Goal: Task Accomplishment & Management: Use online tool/utility

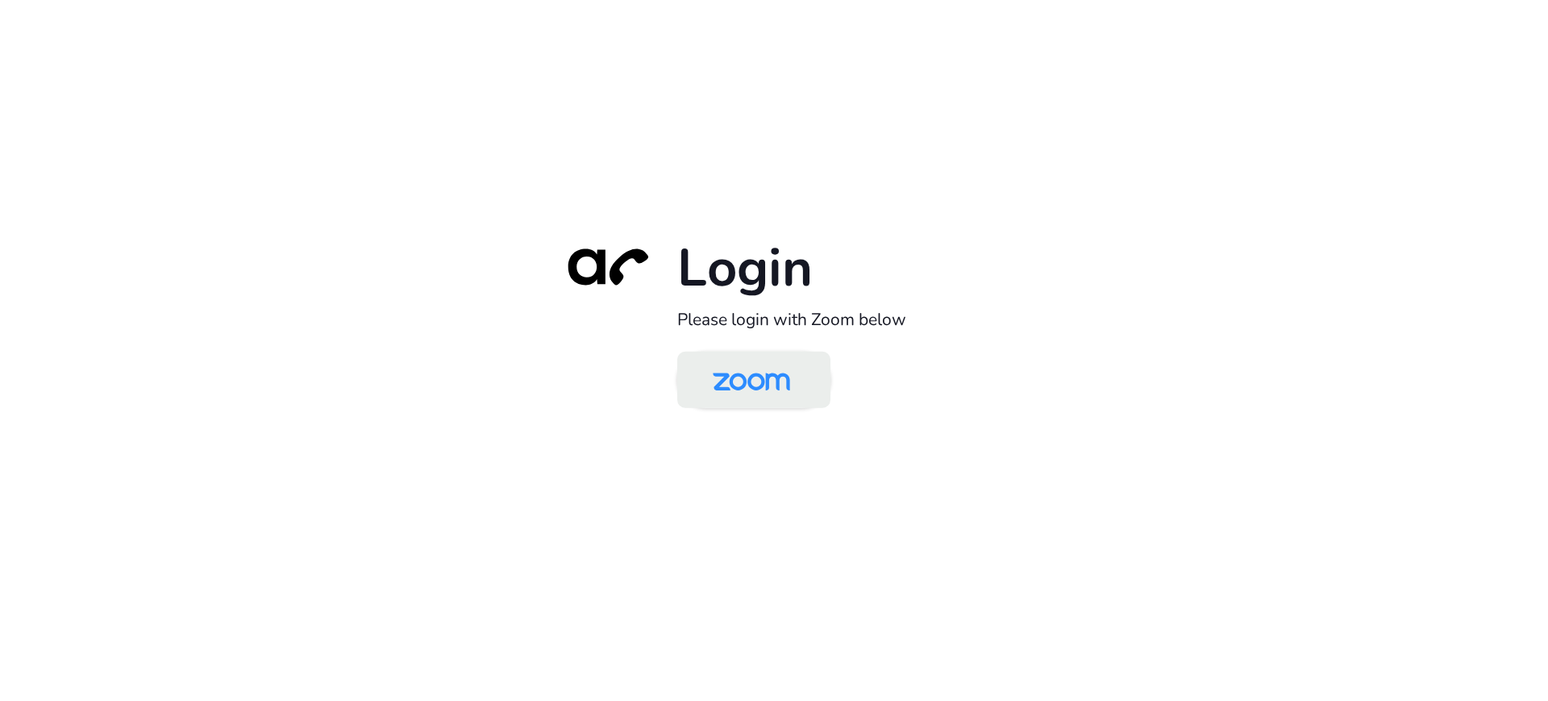
click at [763, 356] on img at bounding box center [751, 381] width 111 height 52
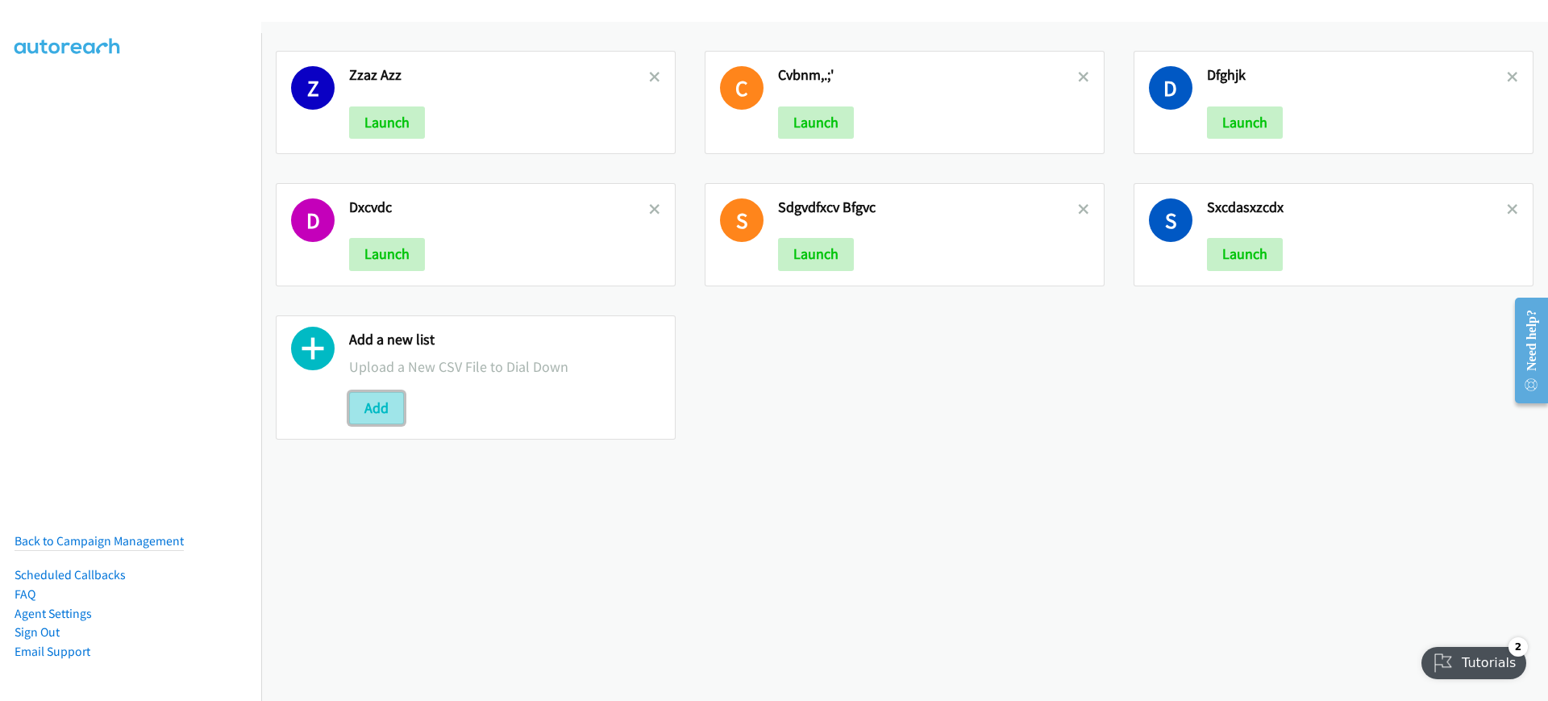
click at [368, 406] on button "Add" at bounding box center [376, 408] width 55 height 32
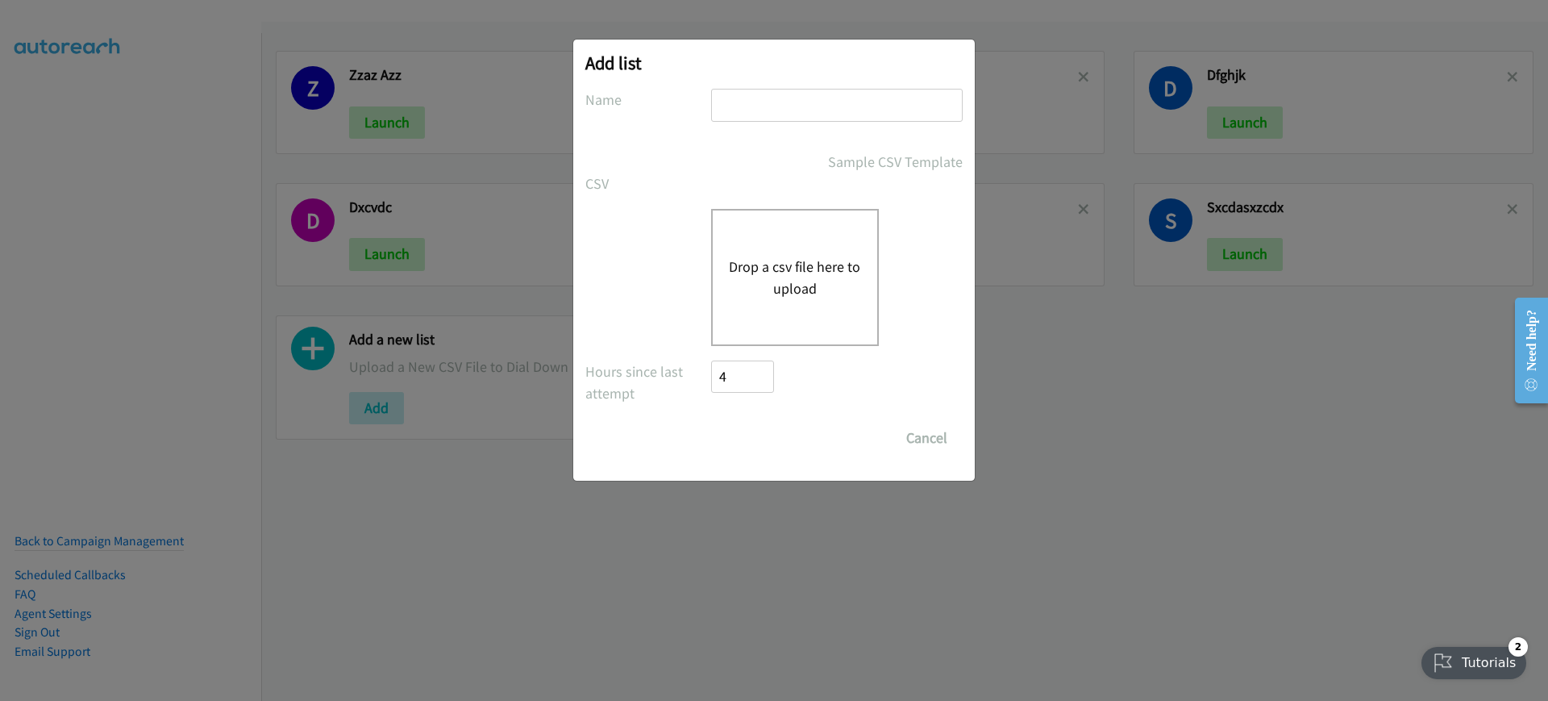
click at [745, 280] on button "Drop a csv file here to upload" at bounding box center [795, 278] width 132 height 44
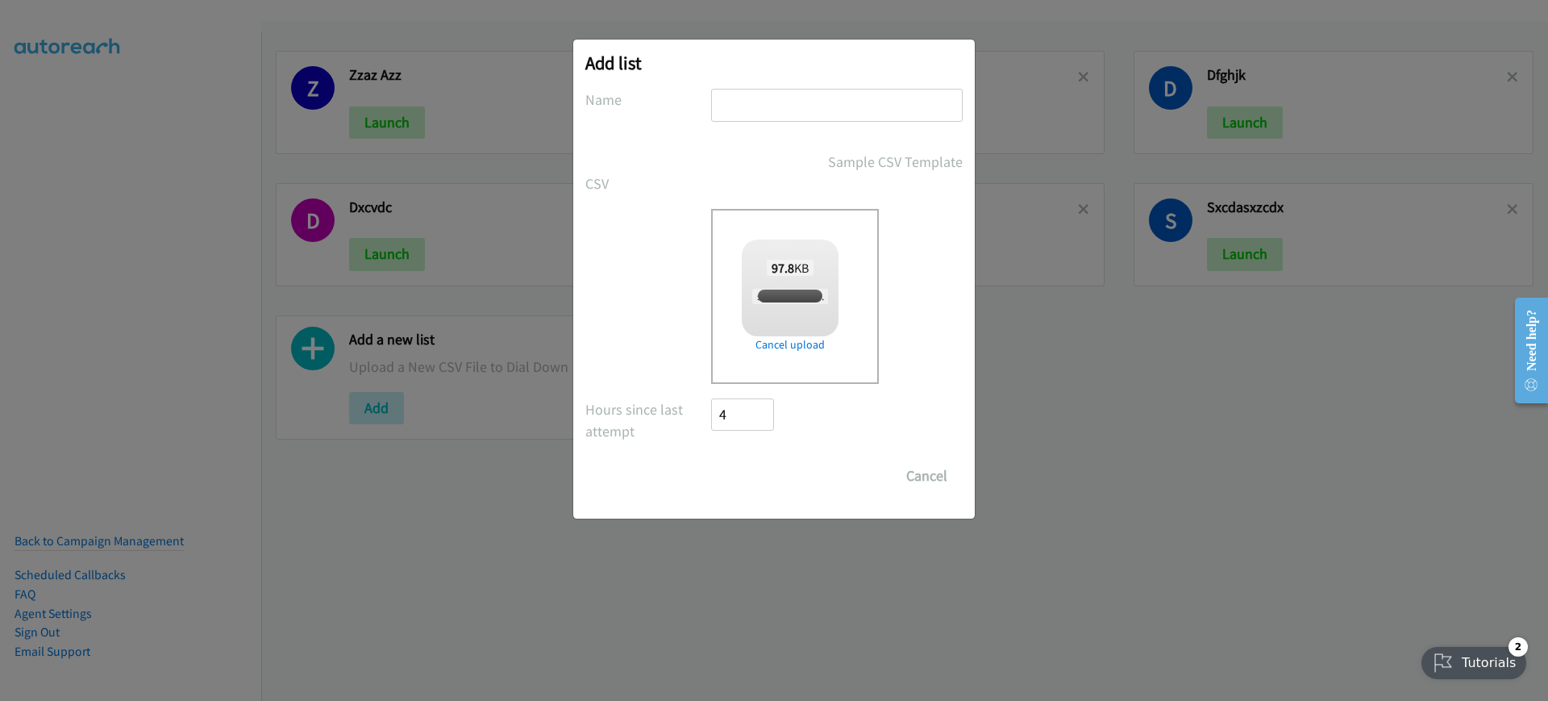
click at [806, 103] on input "text" at bounding box center [837, 105] width 252 height 33
checkbox input "true"
type input "gfhcvbjnkm,"
drag, startPoint x: 760, startPoint y: 453, endPoint x: 761, endPoint y: 461, distance: 8.1
click at [760, 456] on form "No phone fields were returned for that Report or List View Please upload a csv …" at bounding box center [773, 290] width 377 height 403
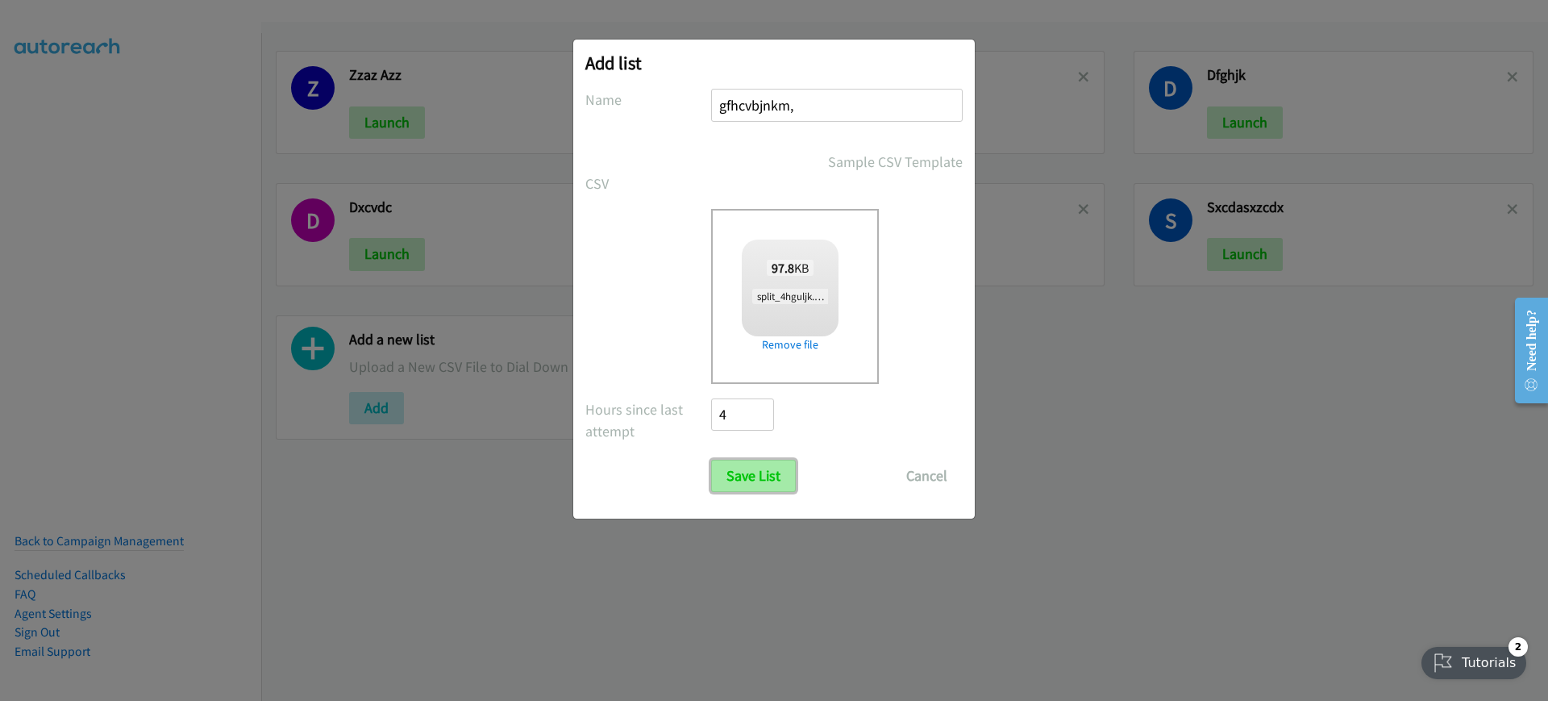
click at [761, 472] on input "Save List" at bounding box center [753, 476] width 85 height 32
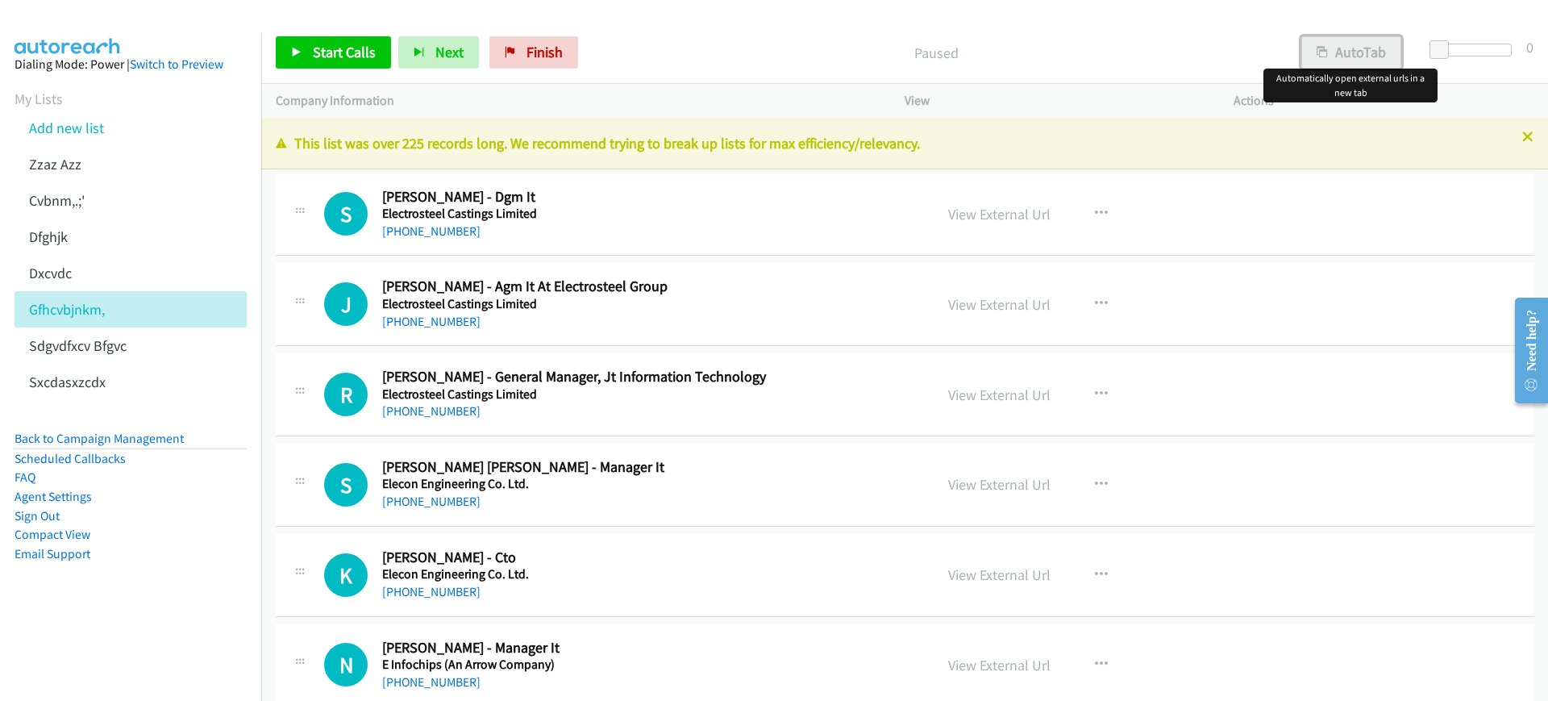
click at [1390, 44] on button "AutoTab" at bounding box center [1351, 52] width 100 height 32
click at [302, 42] on link "Start Calls" at bounding box center [333, 52] width 115 height 32
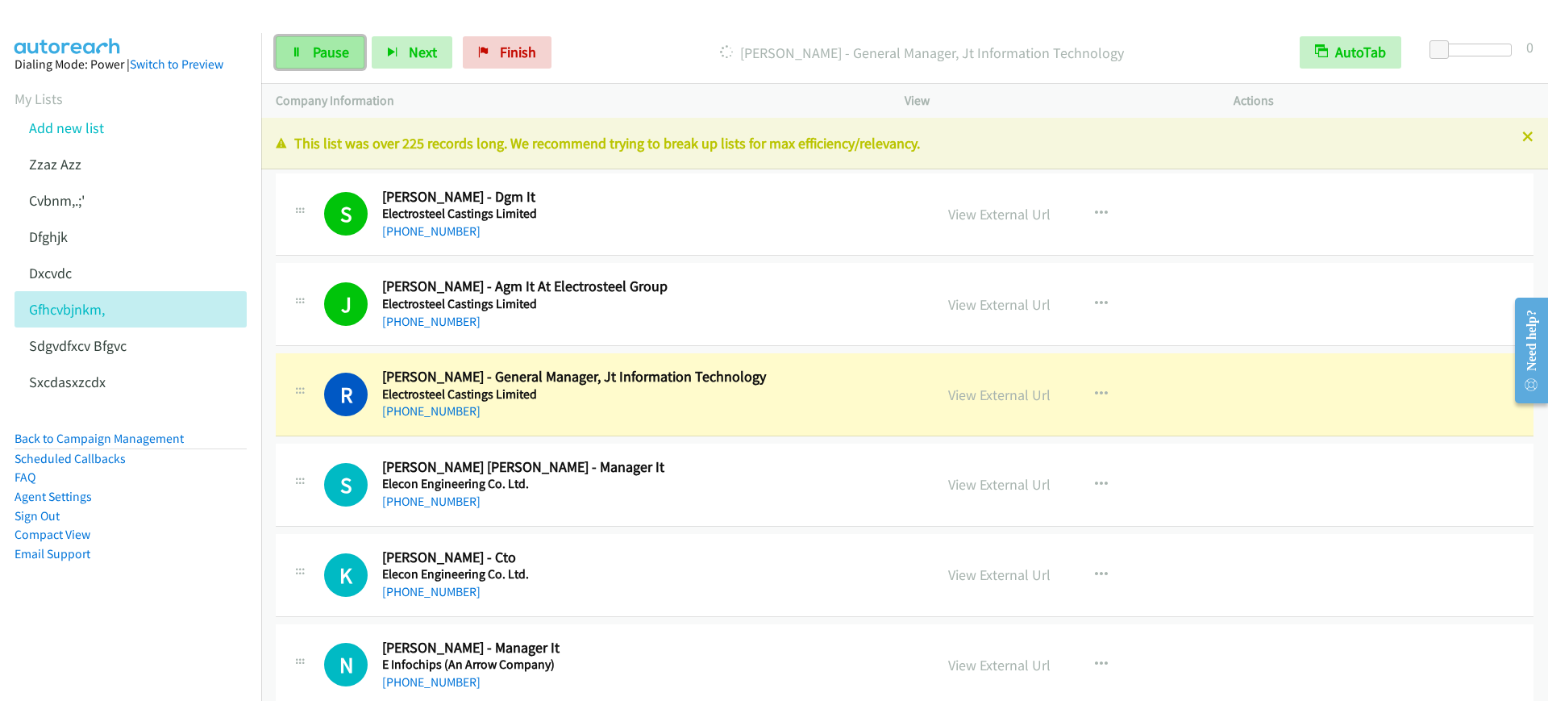
click at [316, 60] on span "Pause" at bounding box center [331, 52] width 36 height 19
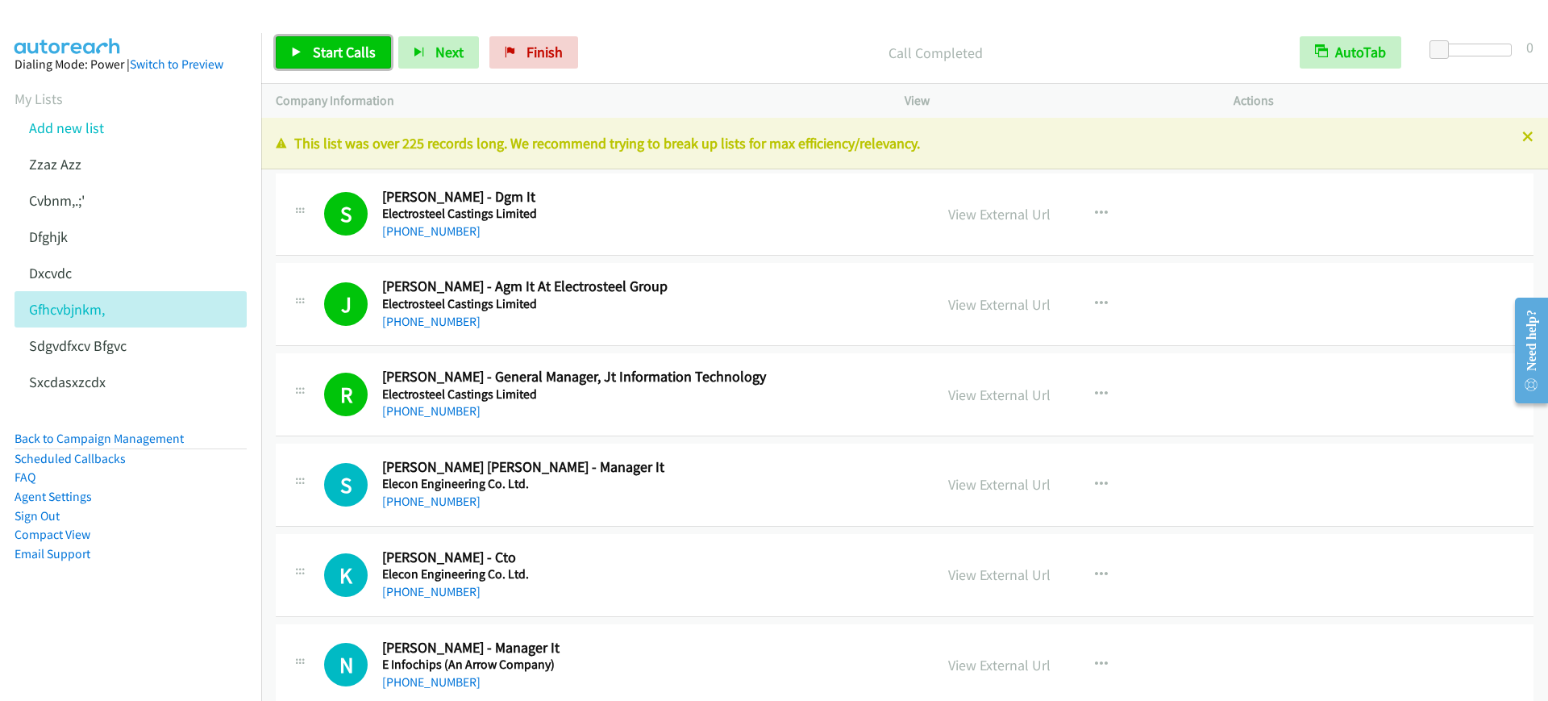
click at [349, 52] on span "Start Calls" at bounding box center [344, 52] width 63 height 19
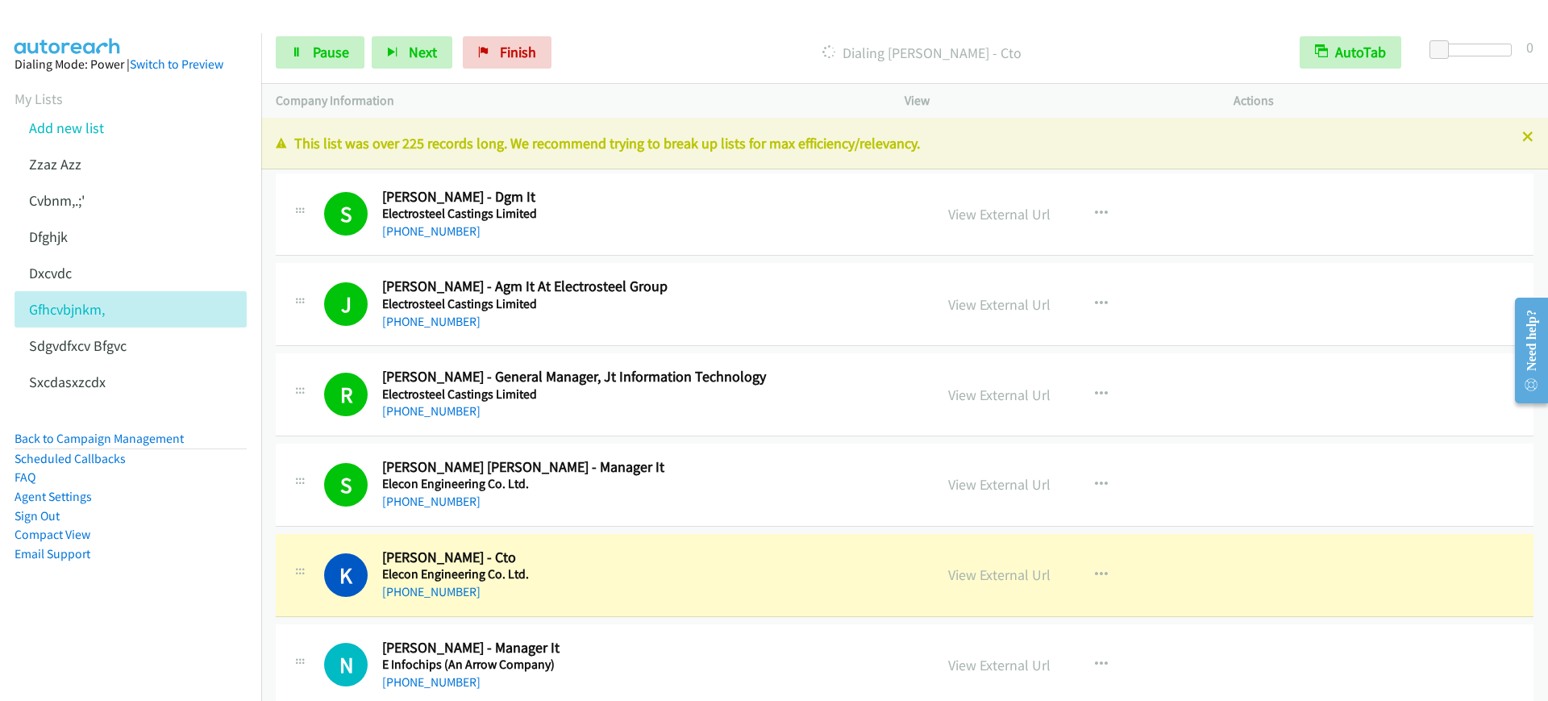
scroll to position [403, 0]
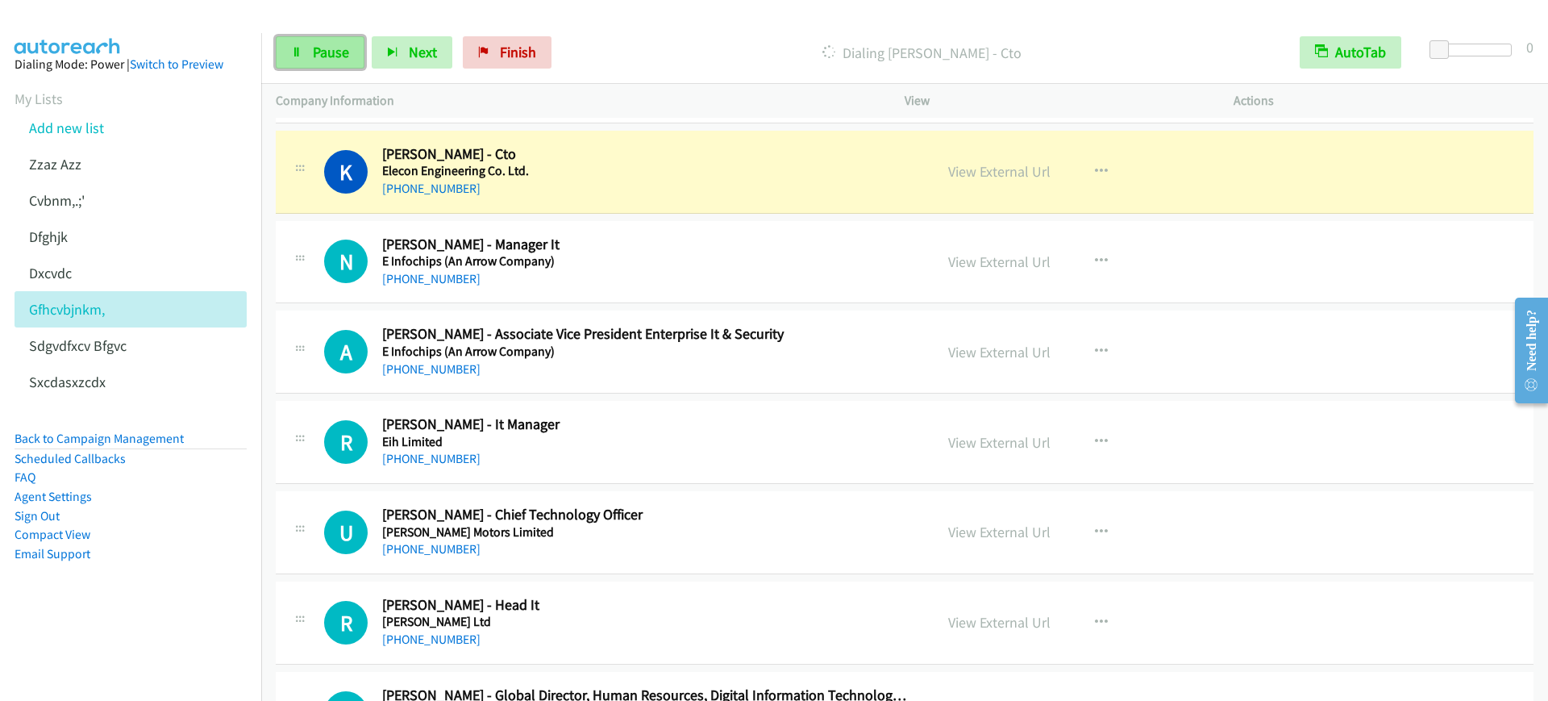
click at [298, 41] on link "Pause" at bounding box center [320, 52] width 89 height 32
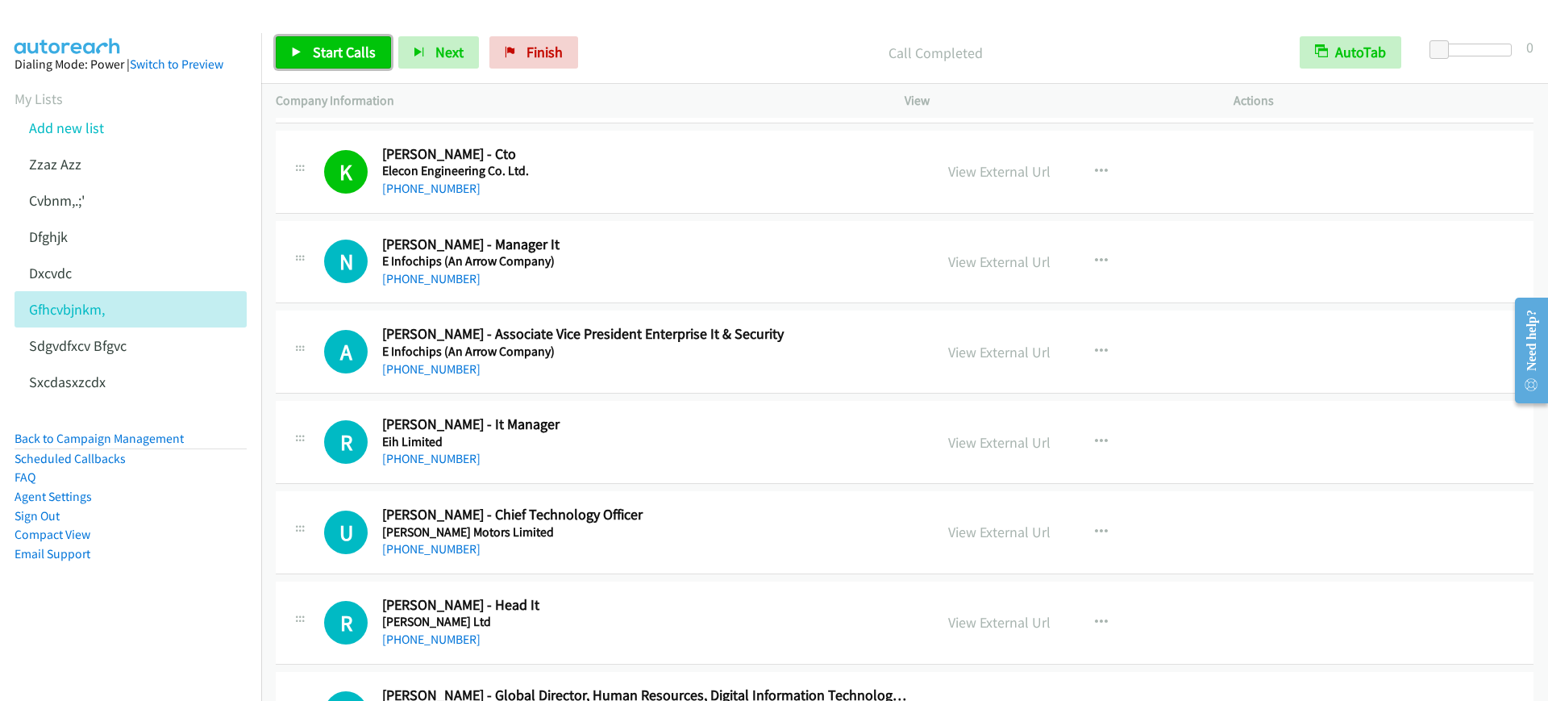
click at [311, 56] on link "Start Calls" at bounding box center [333, 52] width 115 height 32
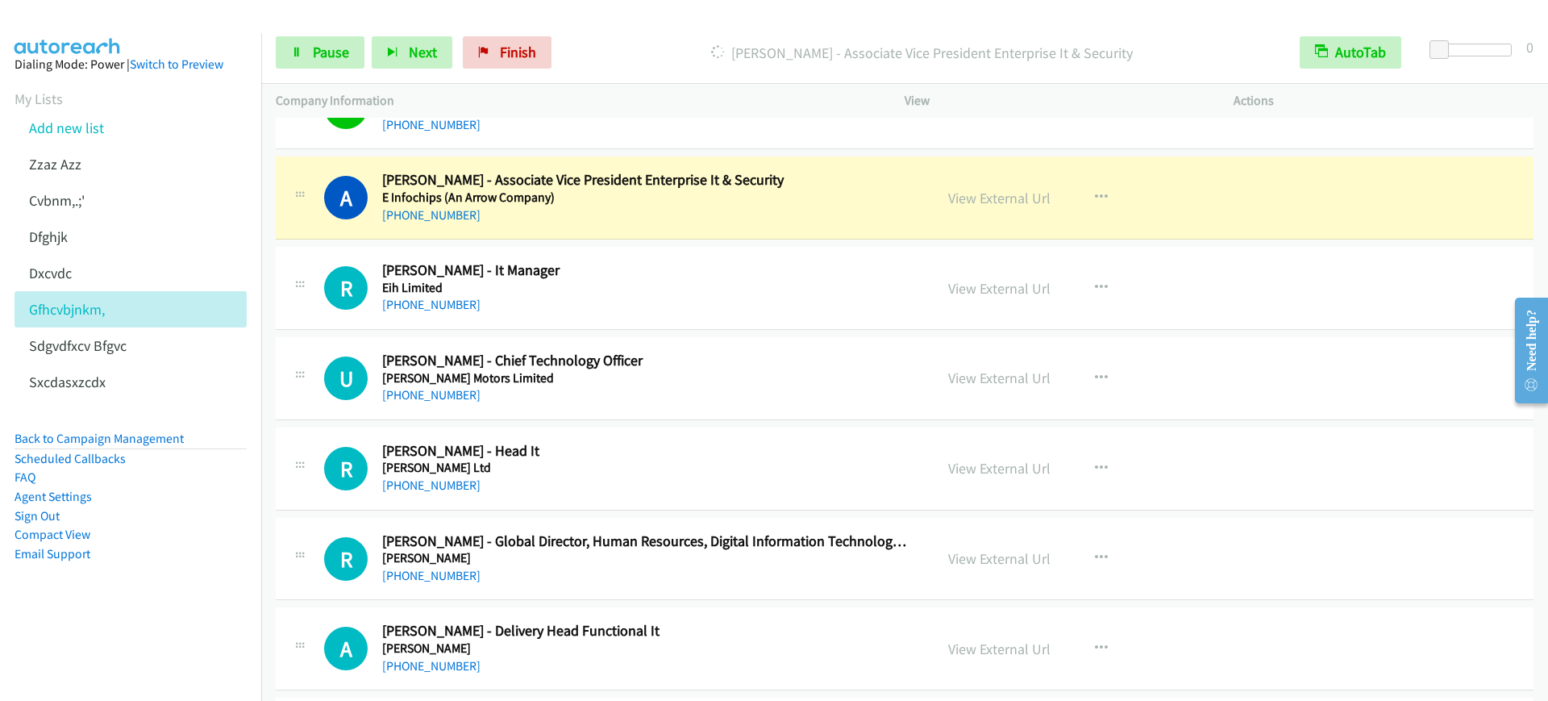
scroll to position [605, 0]
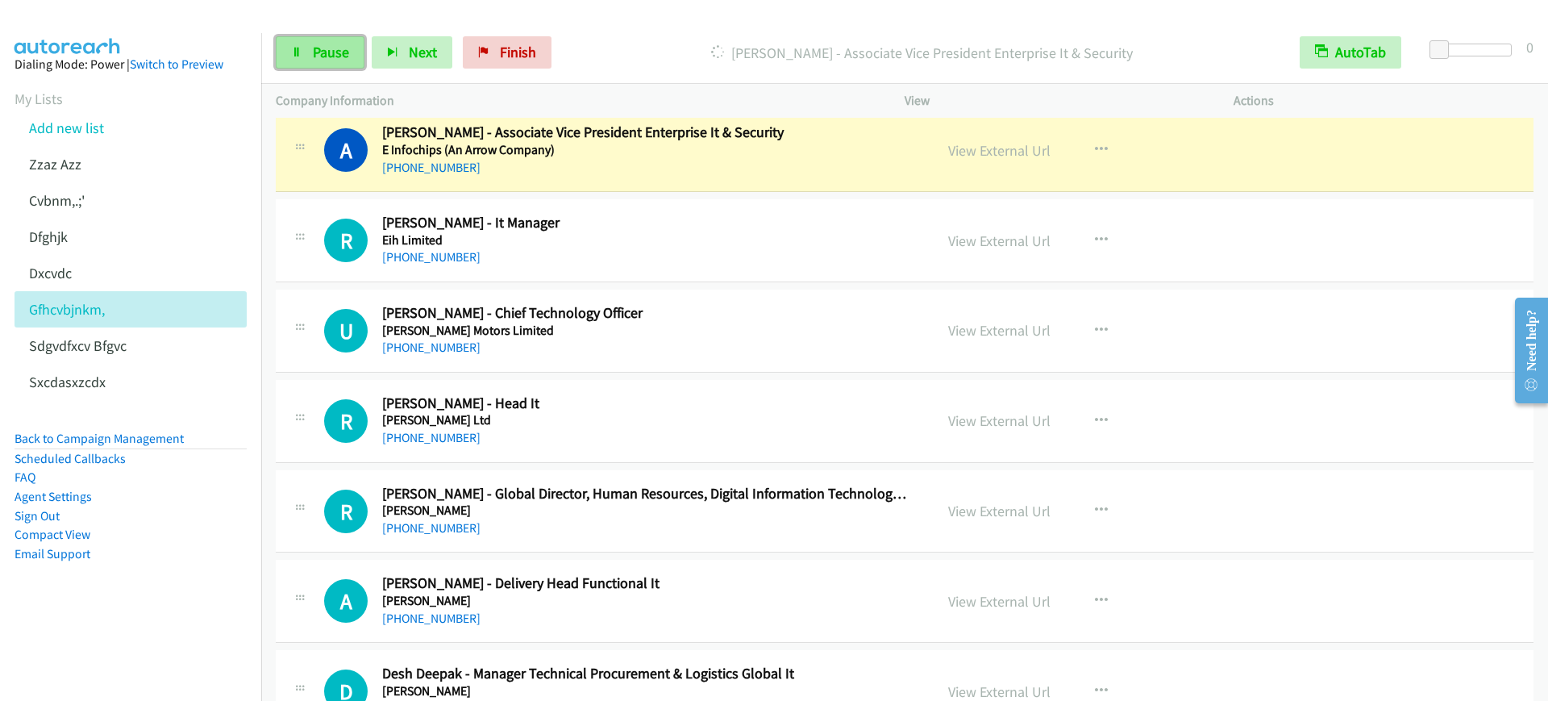
click at [322, 66] on link "Pause" at bounding box center [320, 52] width 89 height 32
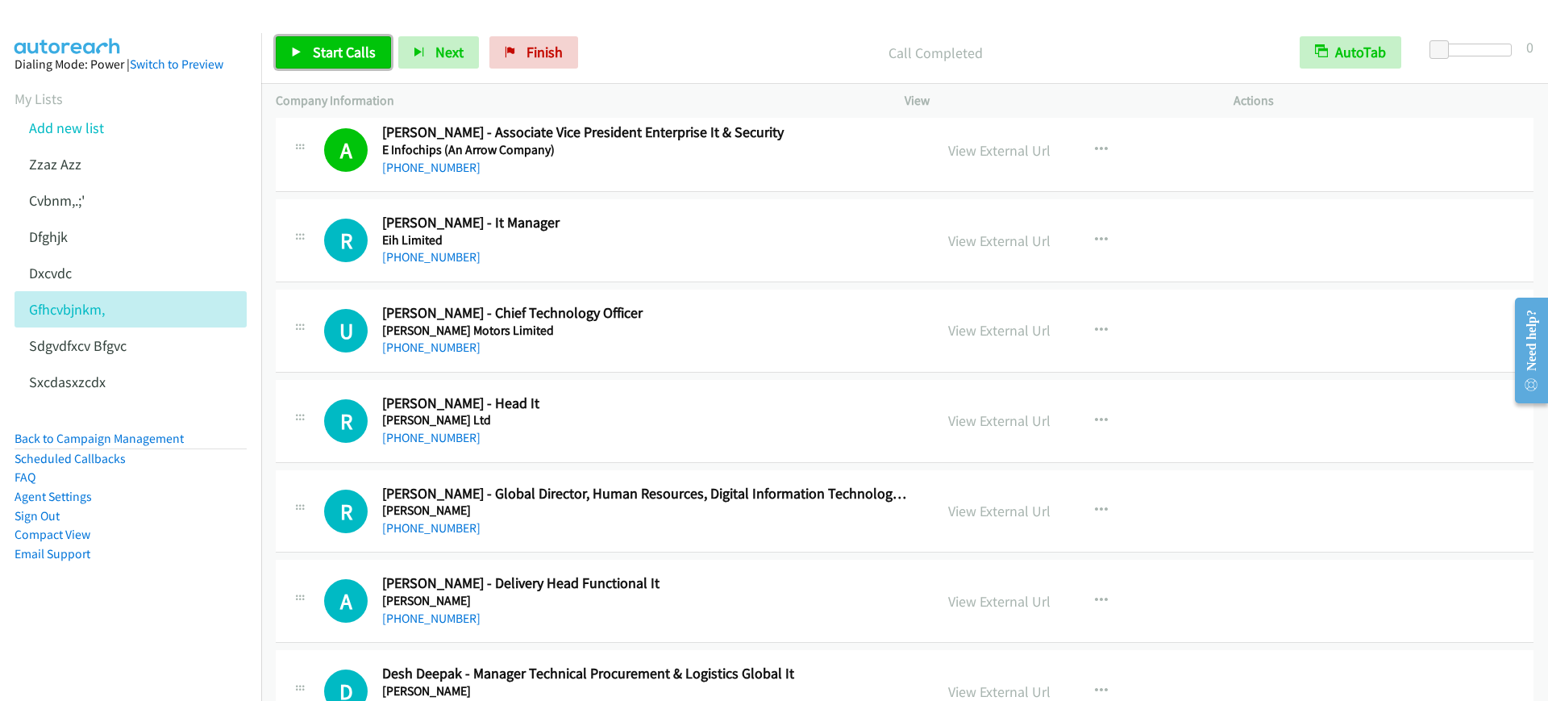
click at [356, 56] on span "Start Calls" at bounding box center [344, 52] width 63 height 19
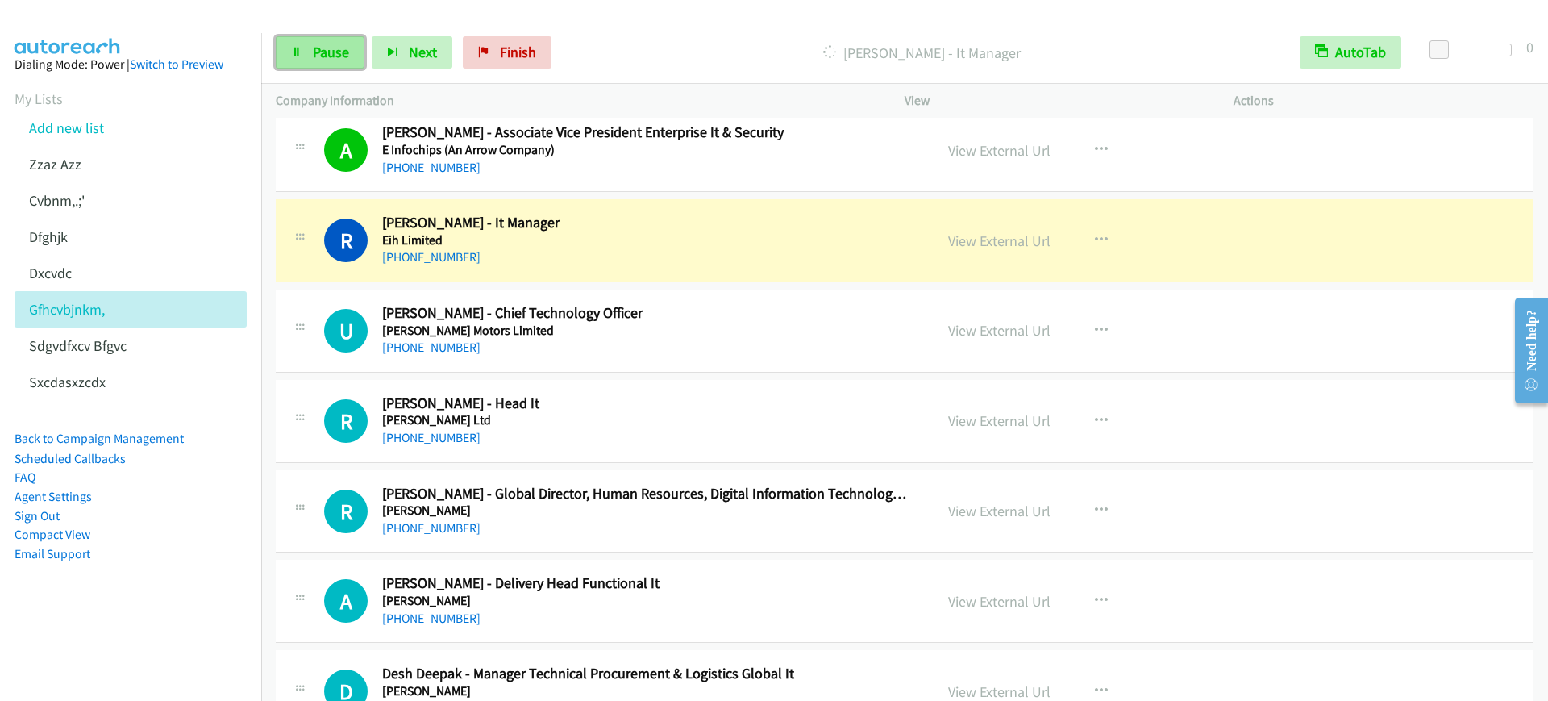
click at [305, 39] on link "Pause" at bounding box center [320, 52] width 89 height 32
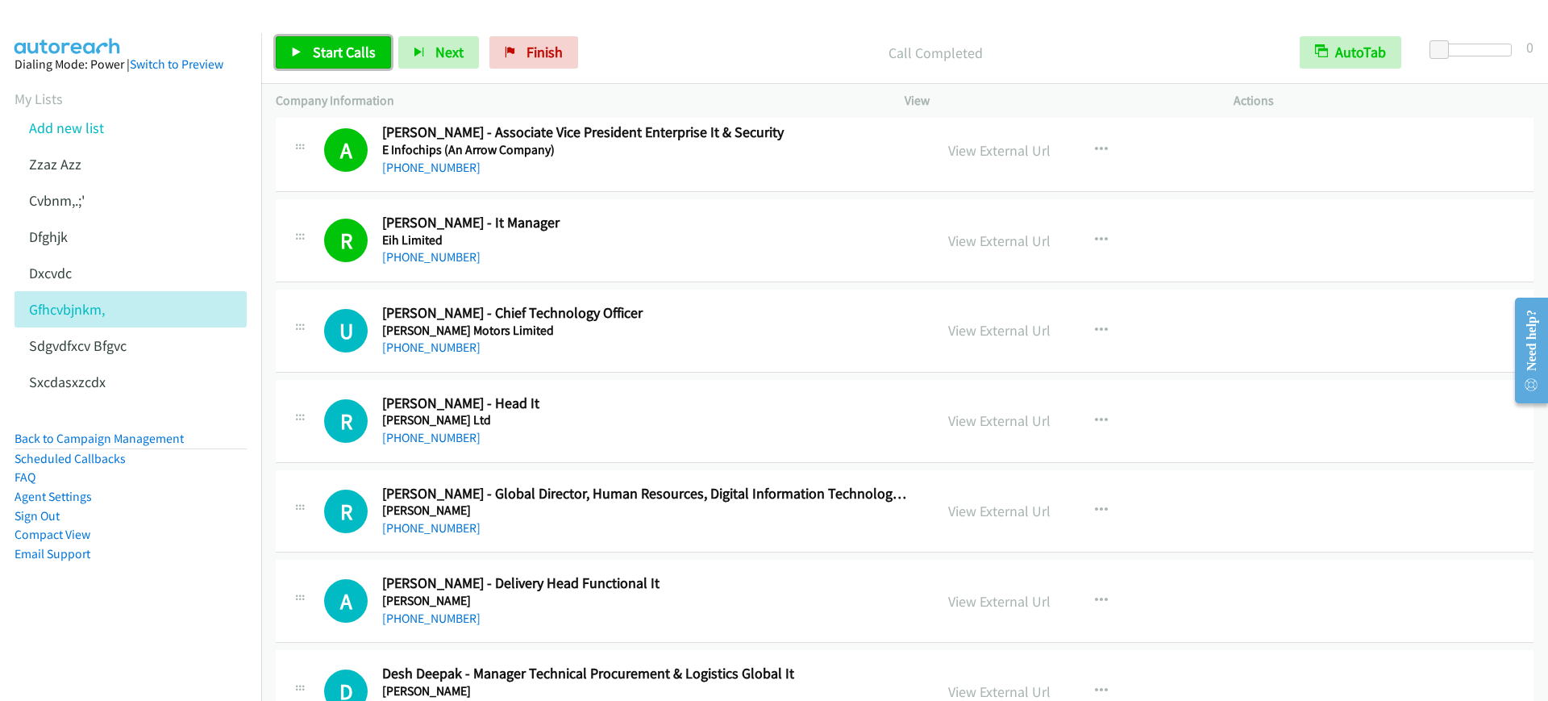
click at [314, 59] on span "Start Calls" at bounding box center [344, 52] width 63 height 19
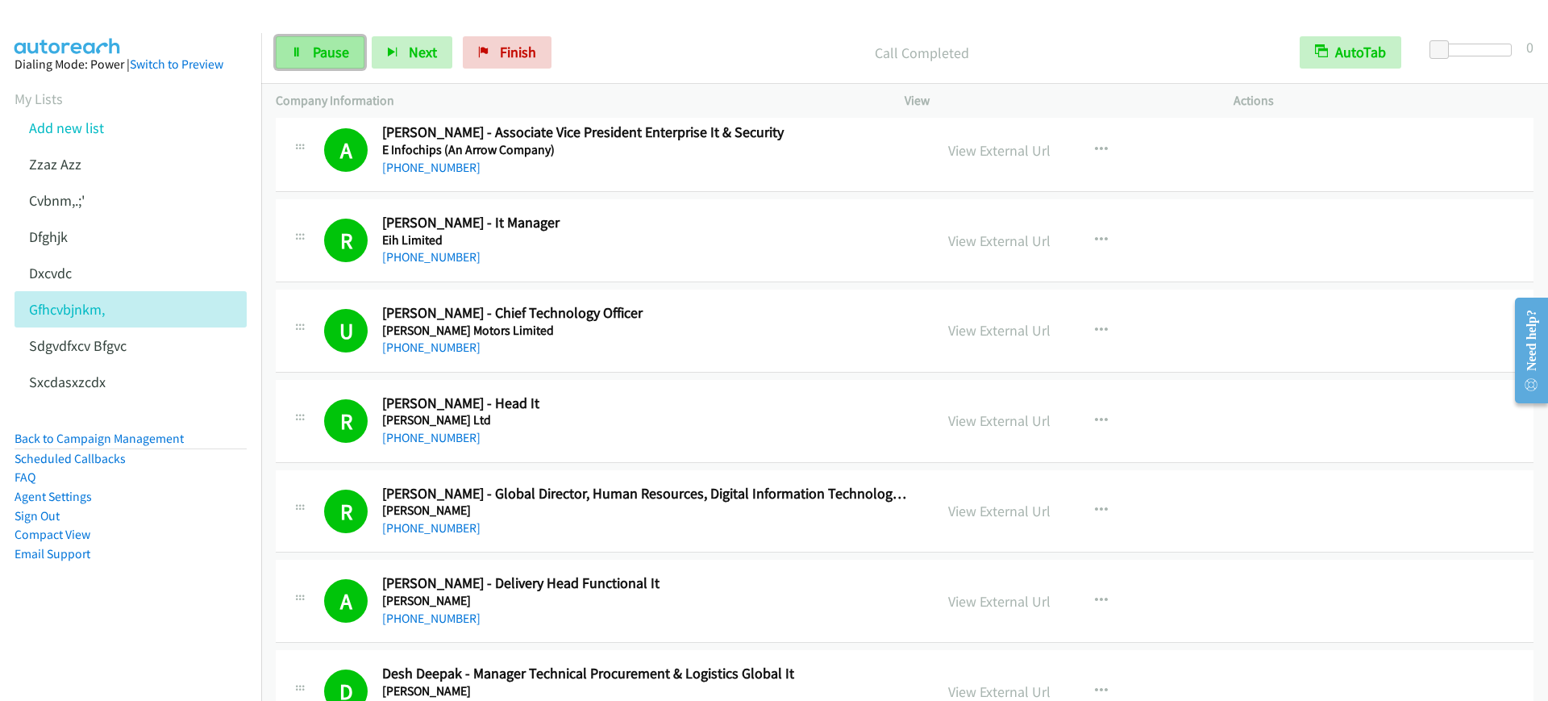
click at [360, 60] on link "Pause" at bounding box center [320, 52] width 89 height 32
click at [286, 49] on link "Start Calls" at bounding box center [333, 52] width 115 height 32
click at [331, 51] on span "Pause" at bounding box center [331, 52] width 36 height 19
click at [368, 43] on span "Start Calls" at bounding box center [344, 52] width 63 height 19
click at [278, 27] on div "Start Calls Pause Next Finish [PERSON_NAME] - Manager Of Information Technology…" at bounding box center [904, 53] width 1287 height 62
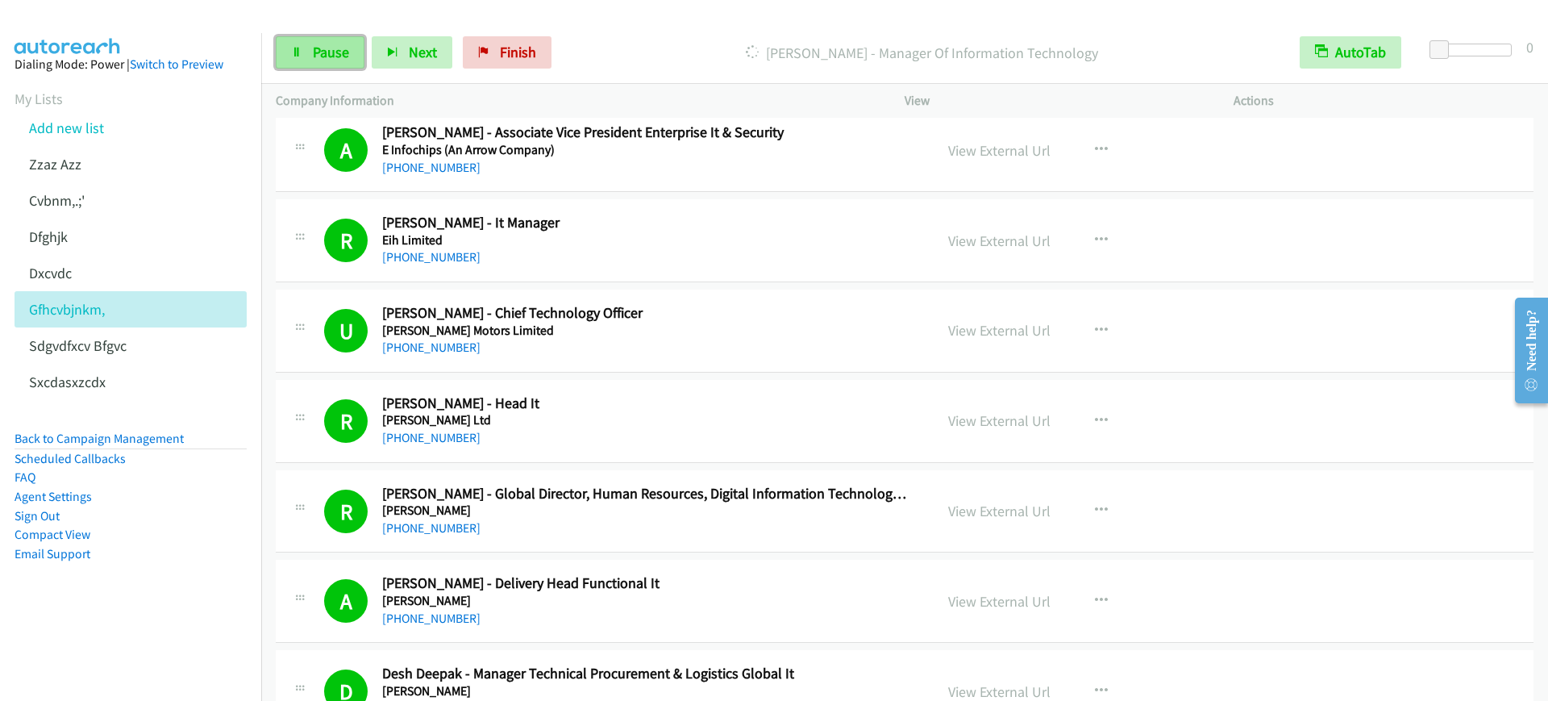
click at [356, 60] on link "Pause" at bounding box center [320, 52] width 89 height 32
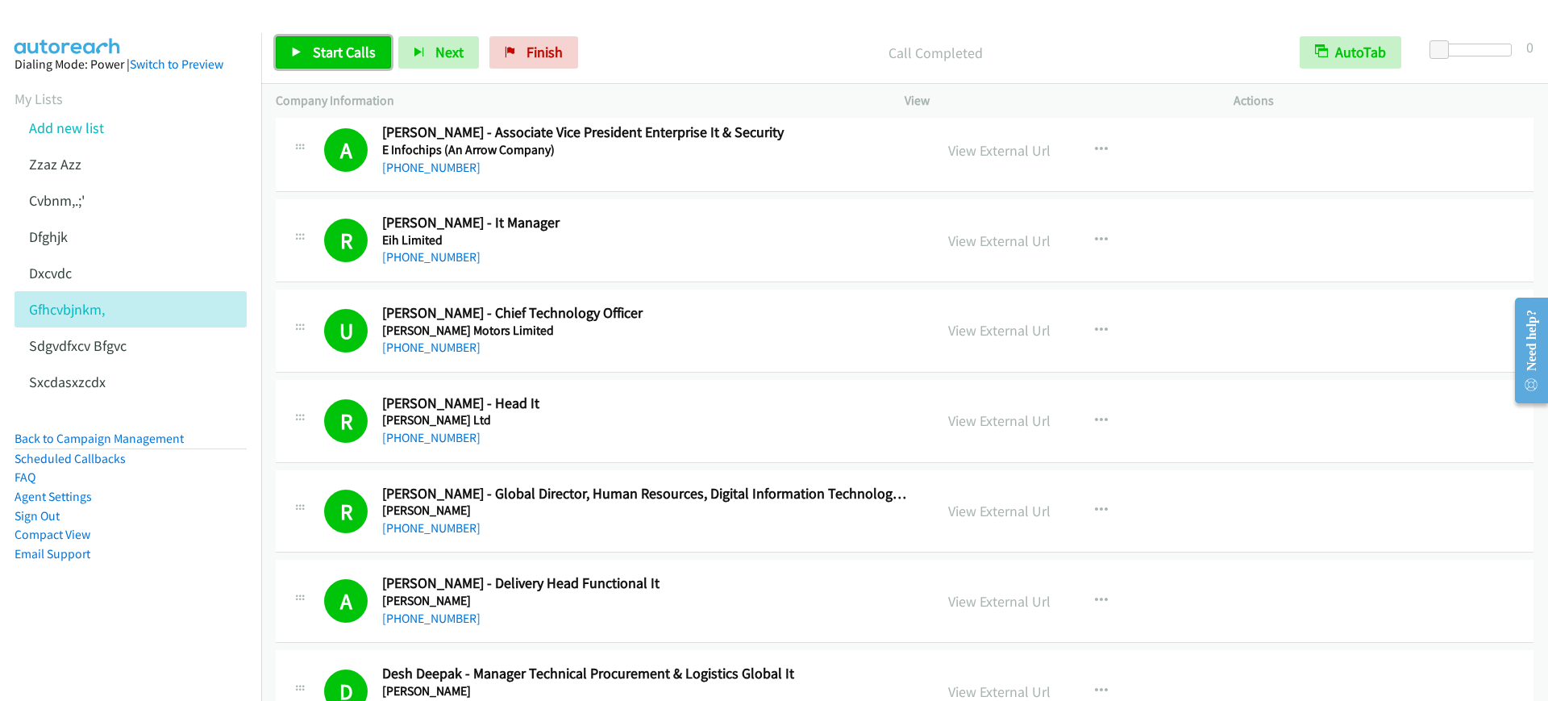
click at [326, 47] on span "Start Calls" at bounding box center [344, 52] width 63 height 19
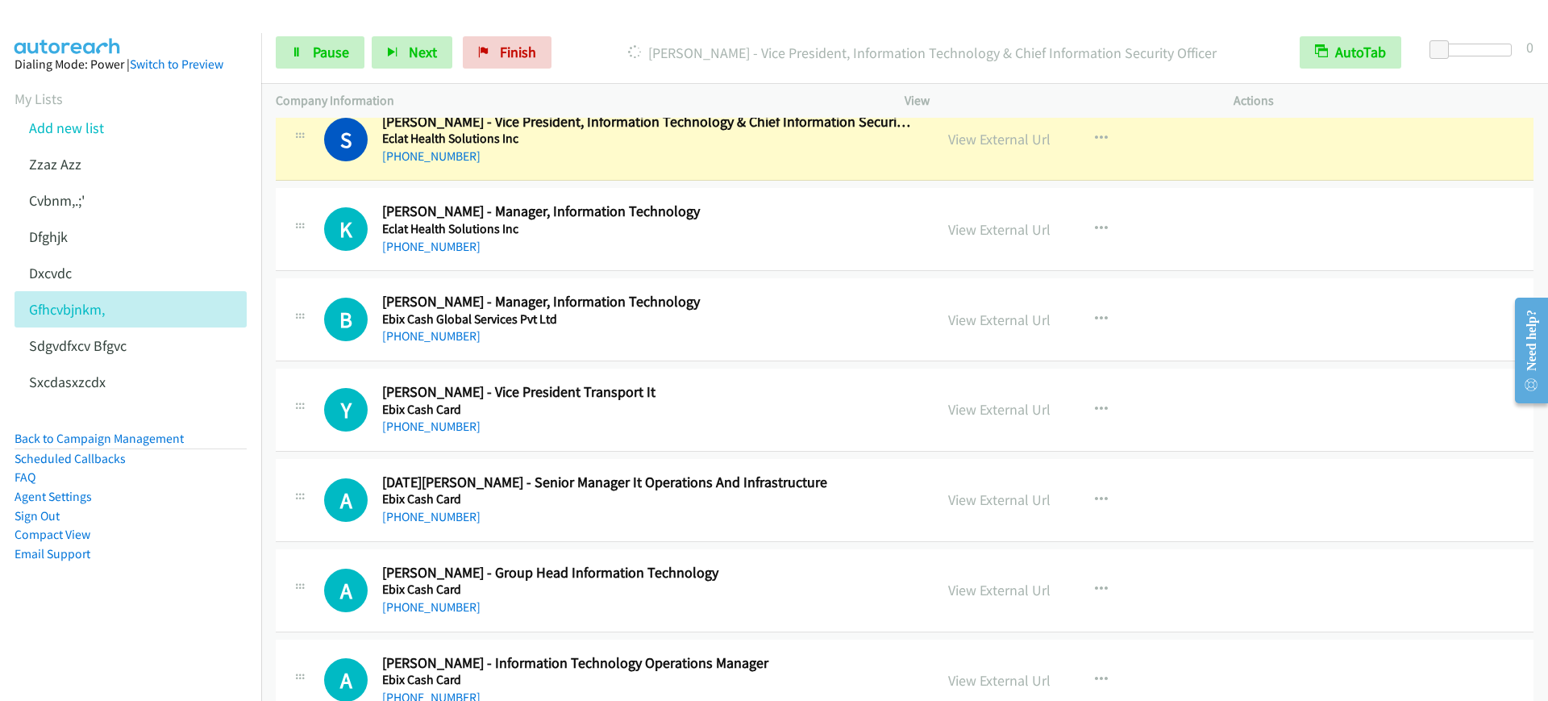
scroll to position [2318, 0]
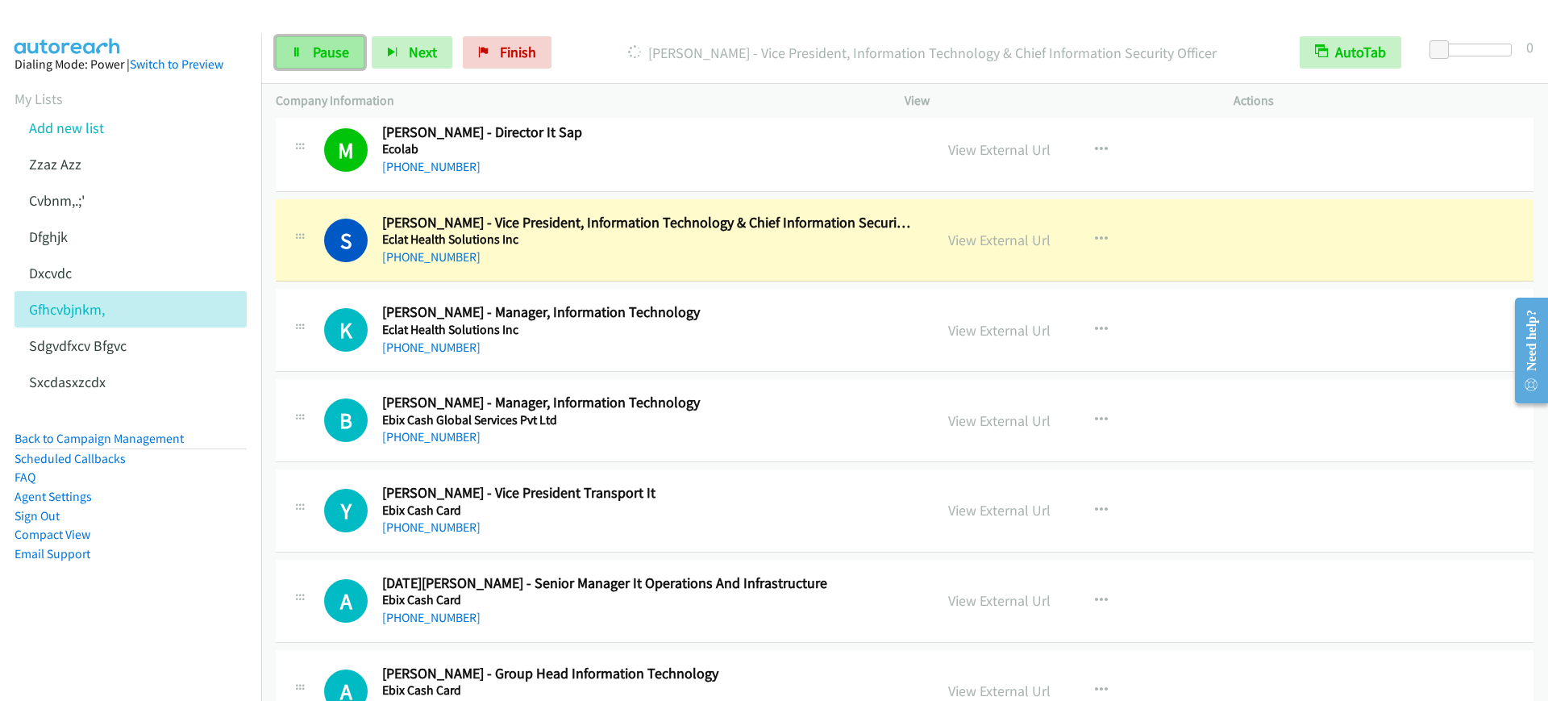
click at [335, 60] on span "Pause" at bounding box center [331, 52] width 36 height 19
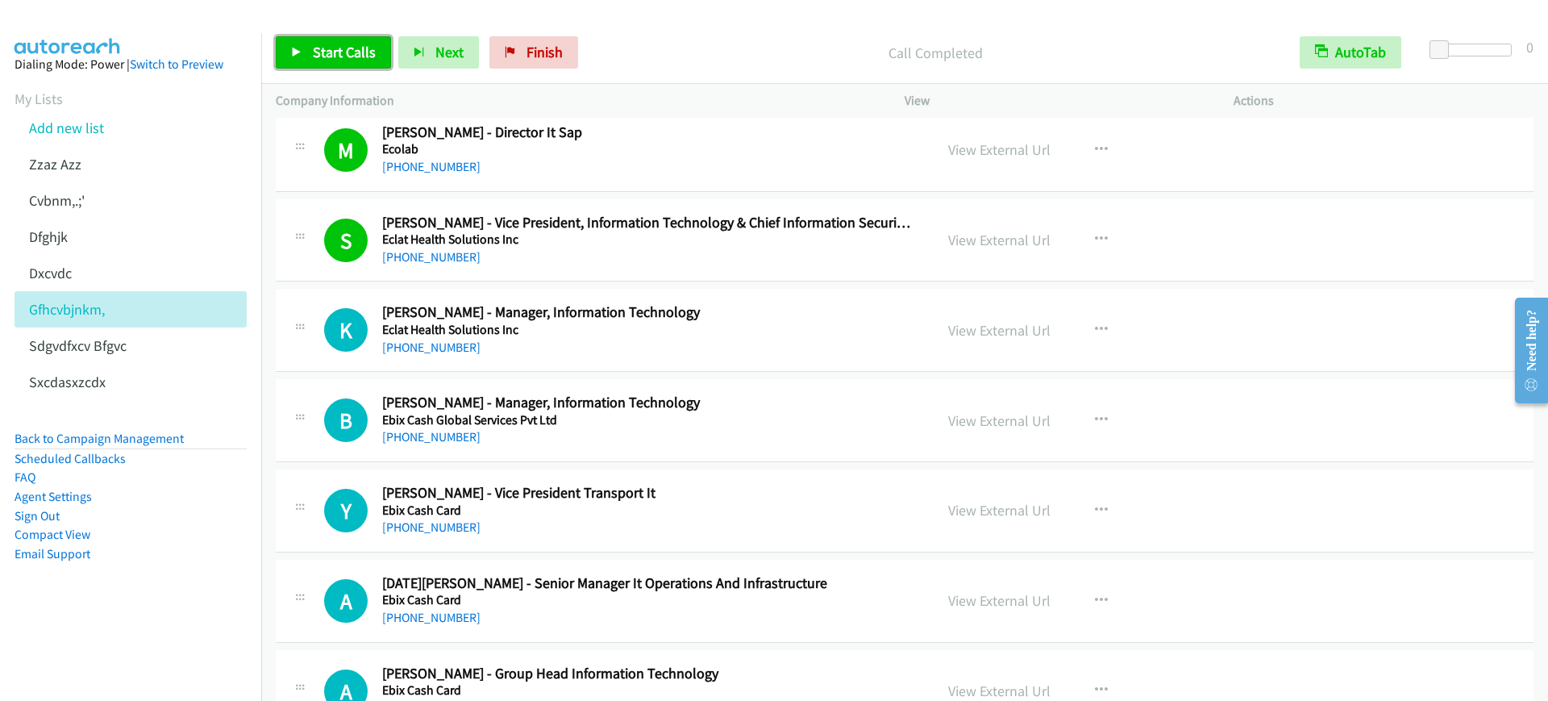
drag, startPoint x: 300, startPoint y: 51, endPoint x: 331, endPoint y: 101, distance: 58.6
click at [300, 52] on icon at bounding box center [296, 53] width 11 height 11
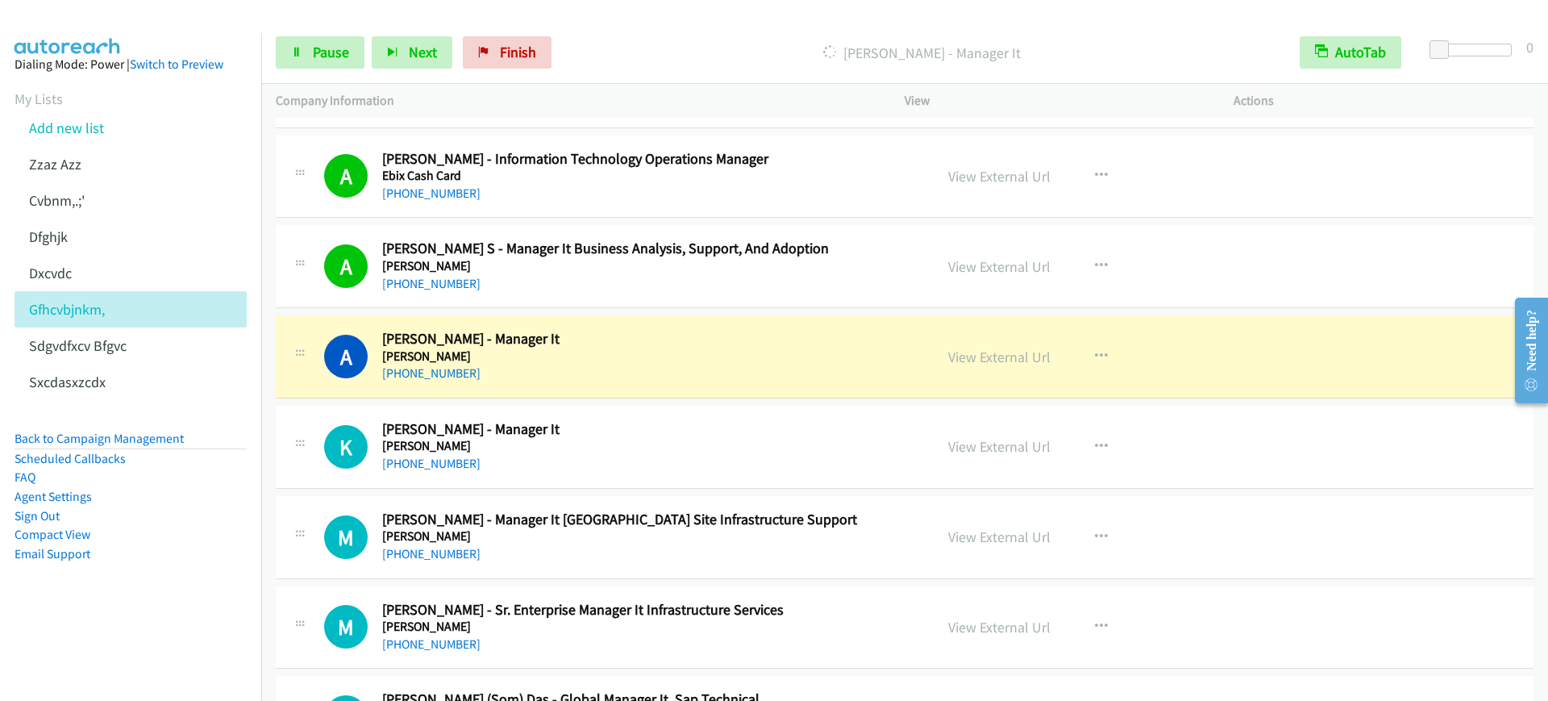
scroll to position [3023, 0]
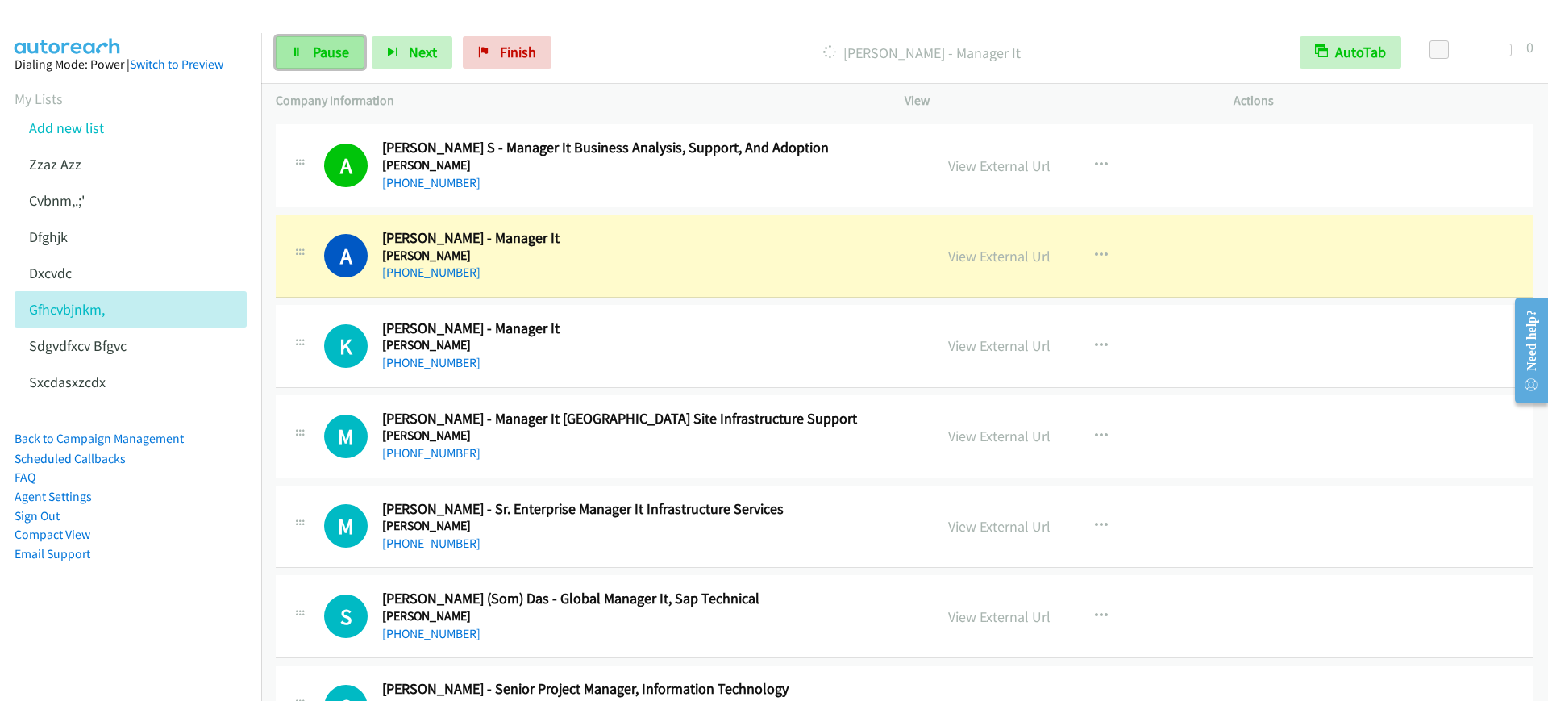
click at [299, 48] on icon at bounding box center [296, 53] width 11 height 11
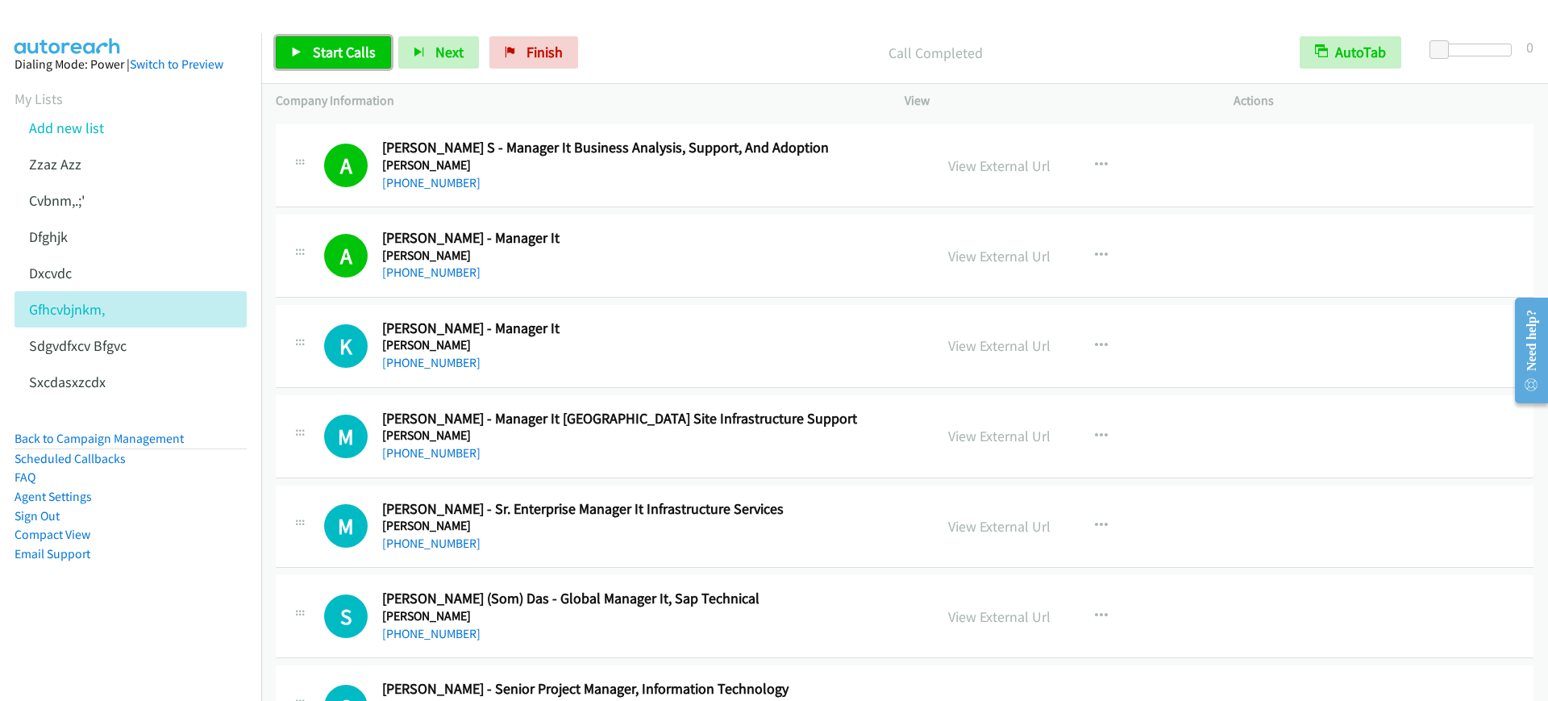
click at [330, 44] on span "Start Calls" at bounding box center [344, 52] width 63 height 19
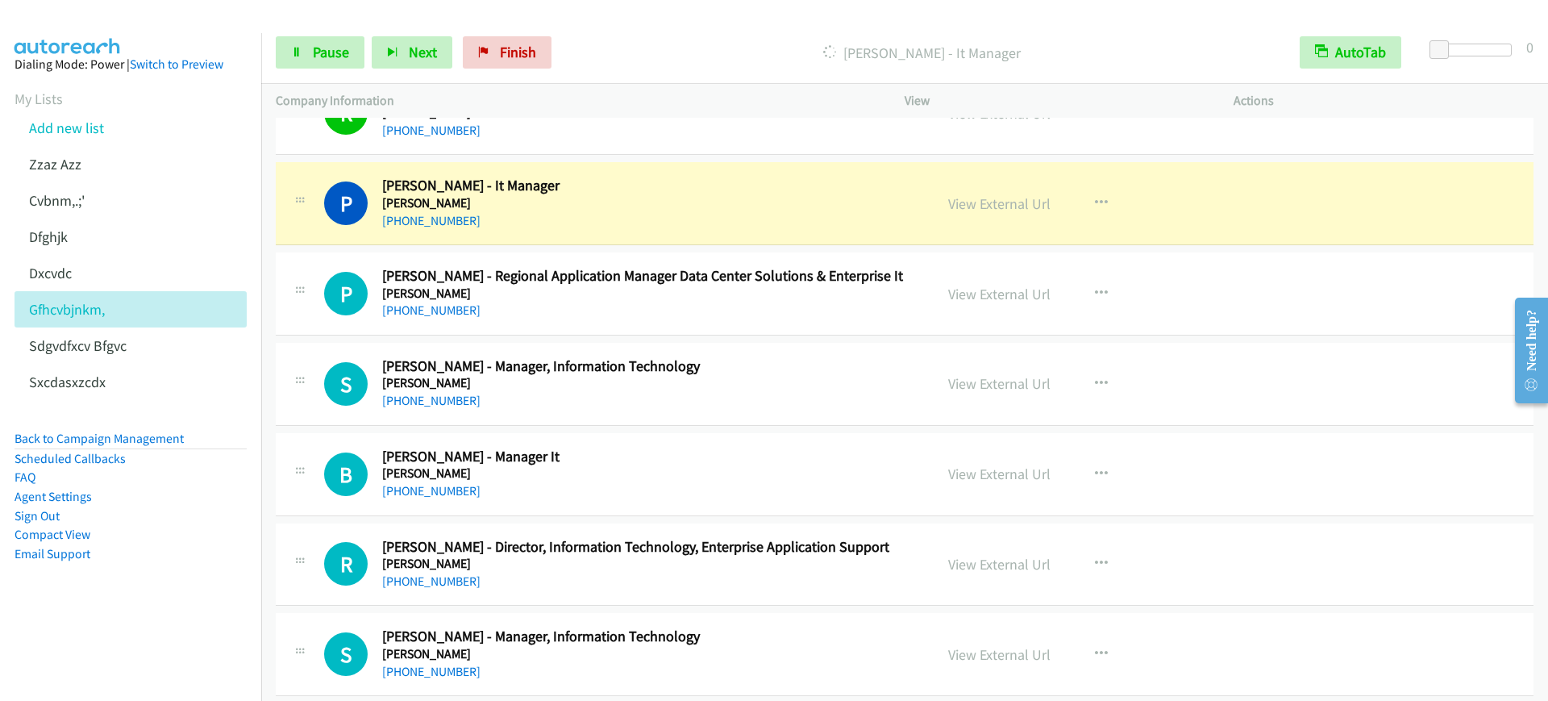
scroll to position [4434, 0]
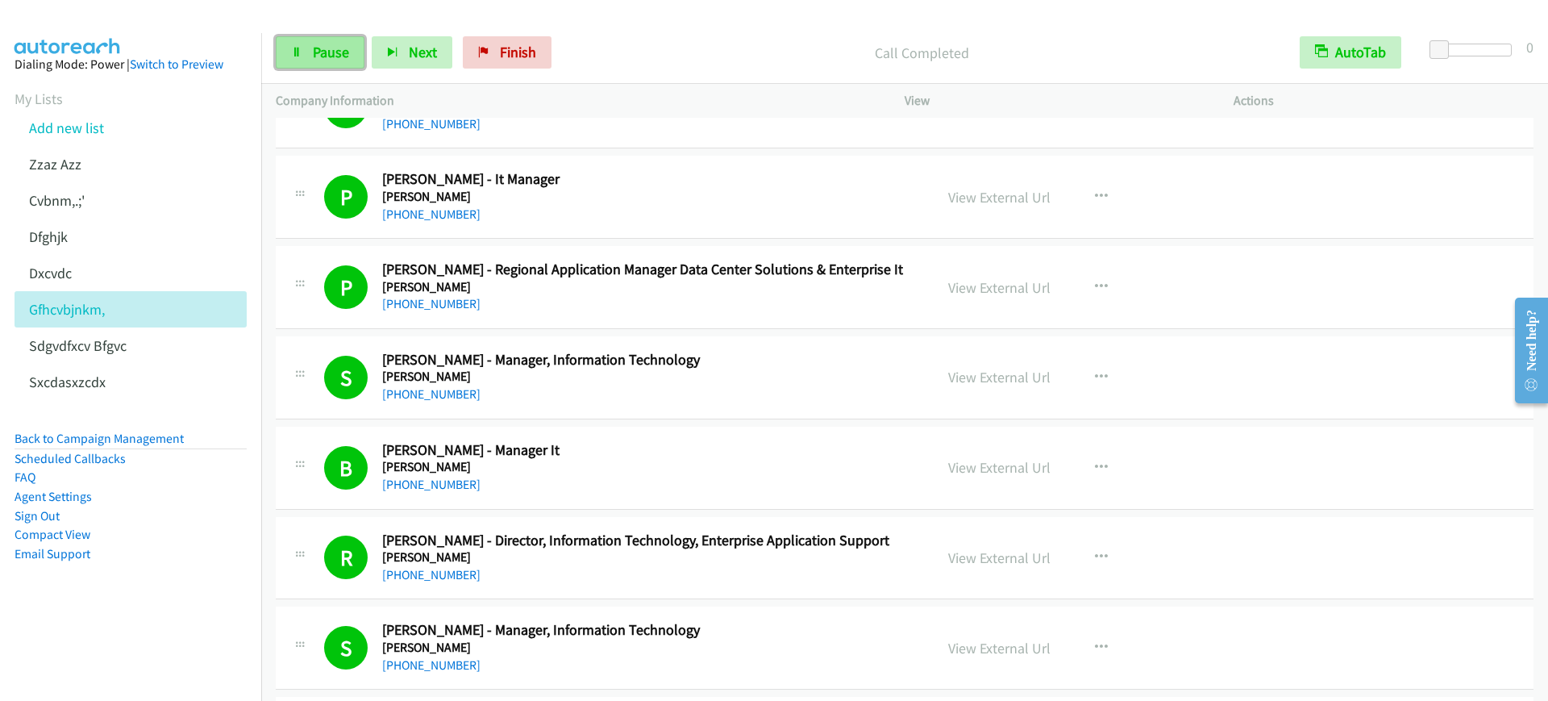
click at [318, 57] on span "Pause" at bounding box center [331, 52] width 36 height 19
click at [300, 50] on icon at bounding box center [296, 53] width 11 height 11
click at [336, 54] on span "Pause" at bounding box center [331, 52] width 36 height 19
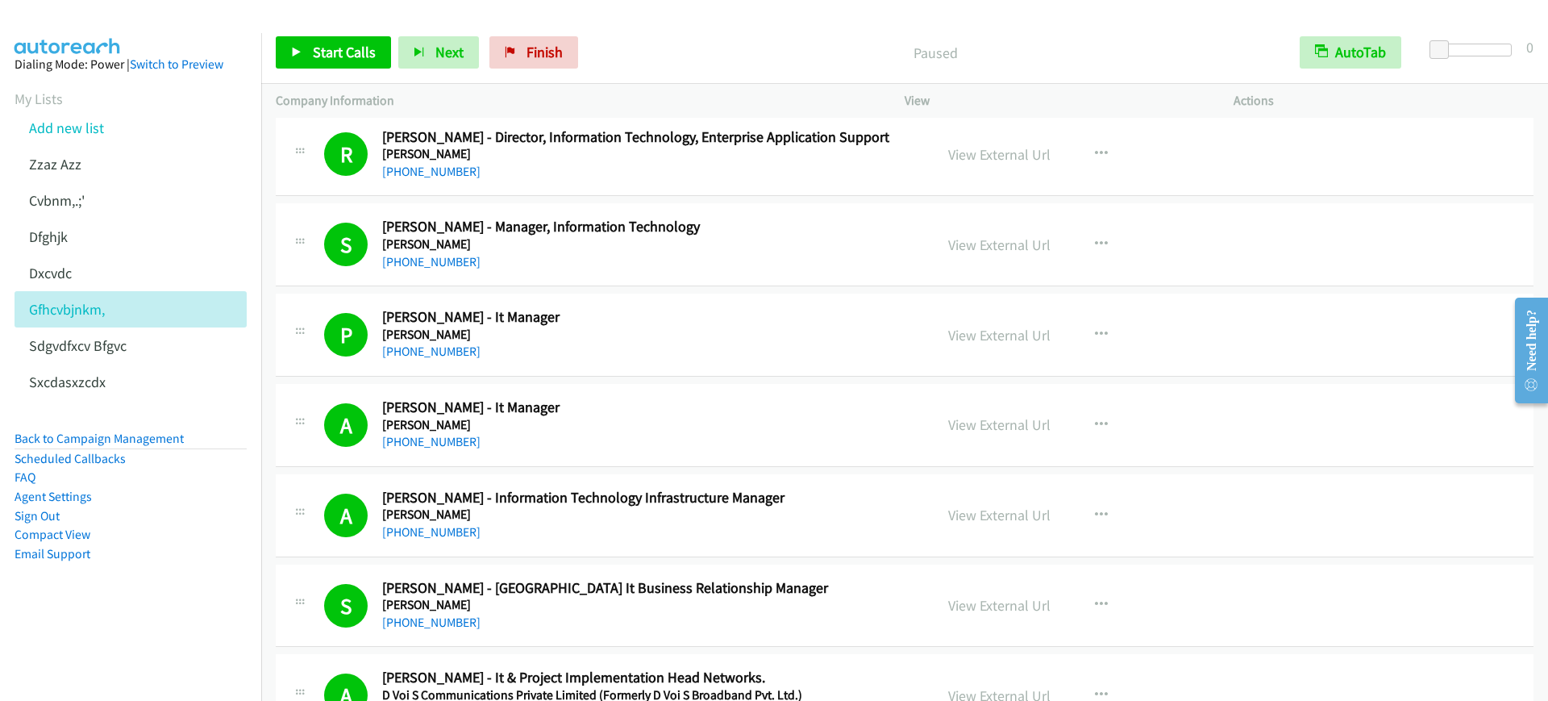
scroll to position [5341, 0]
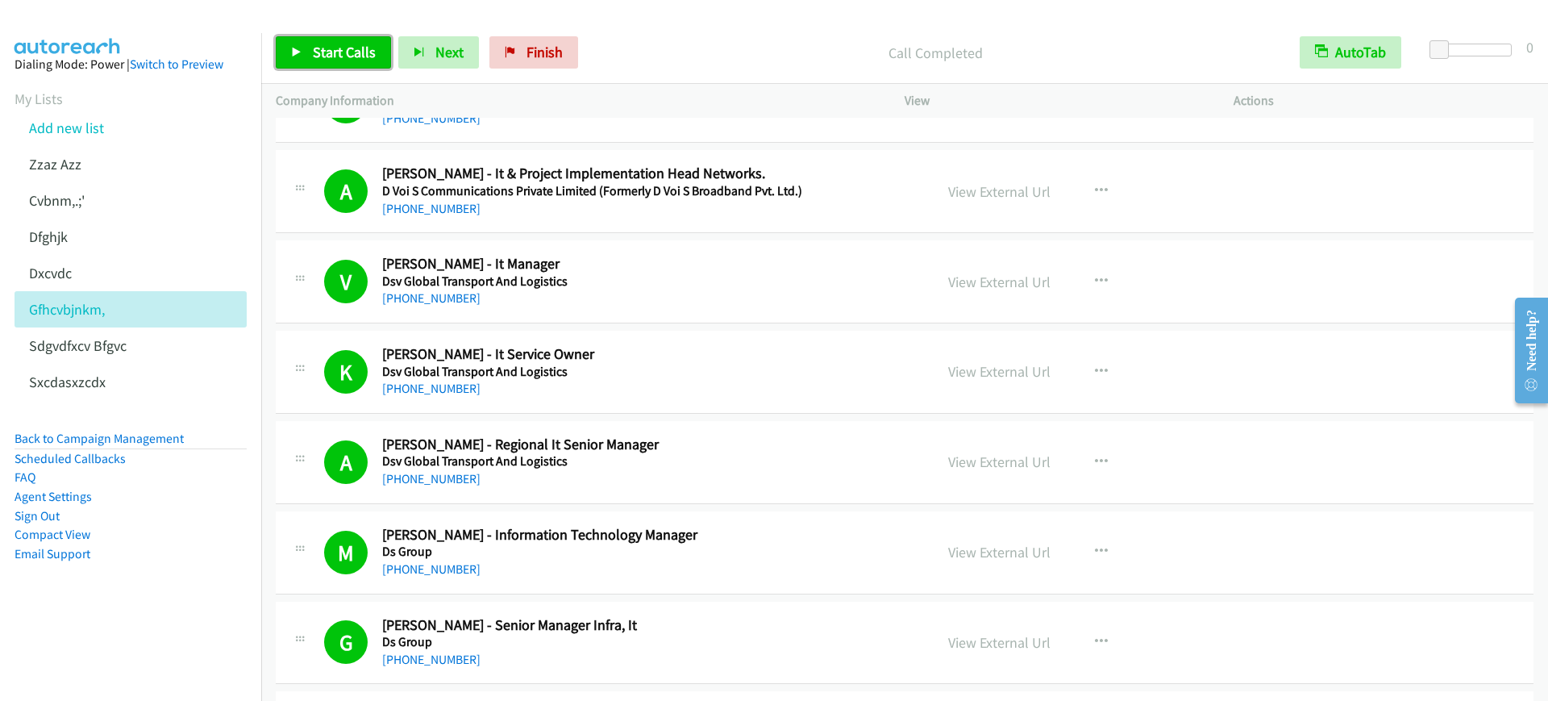
click at [317, 64] on link "Start Calls" at bounding box center [333, 52] width 115 height 32
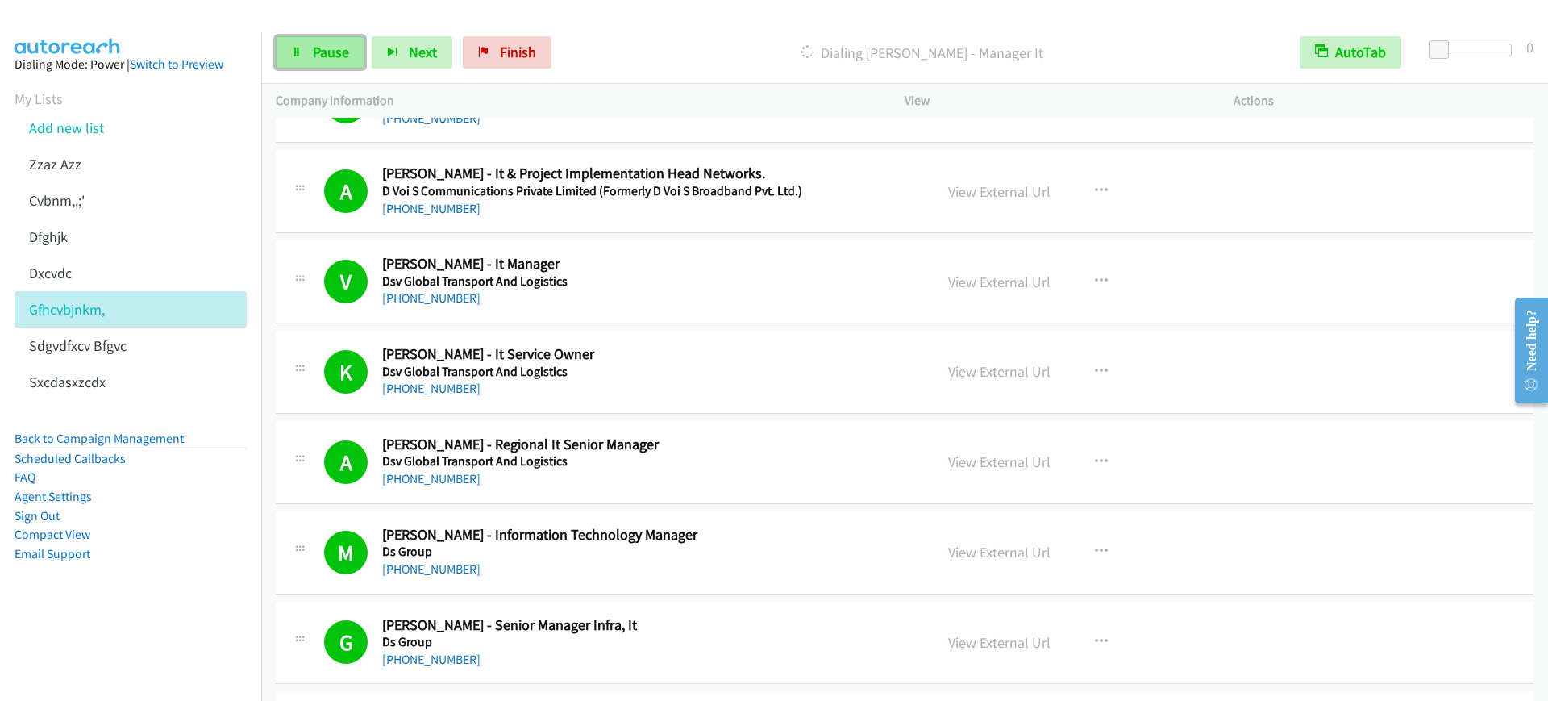
click at [281, 67] on link "Pause" at bounding box center [320, 52] width 89 height 32
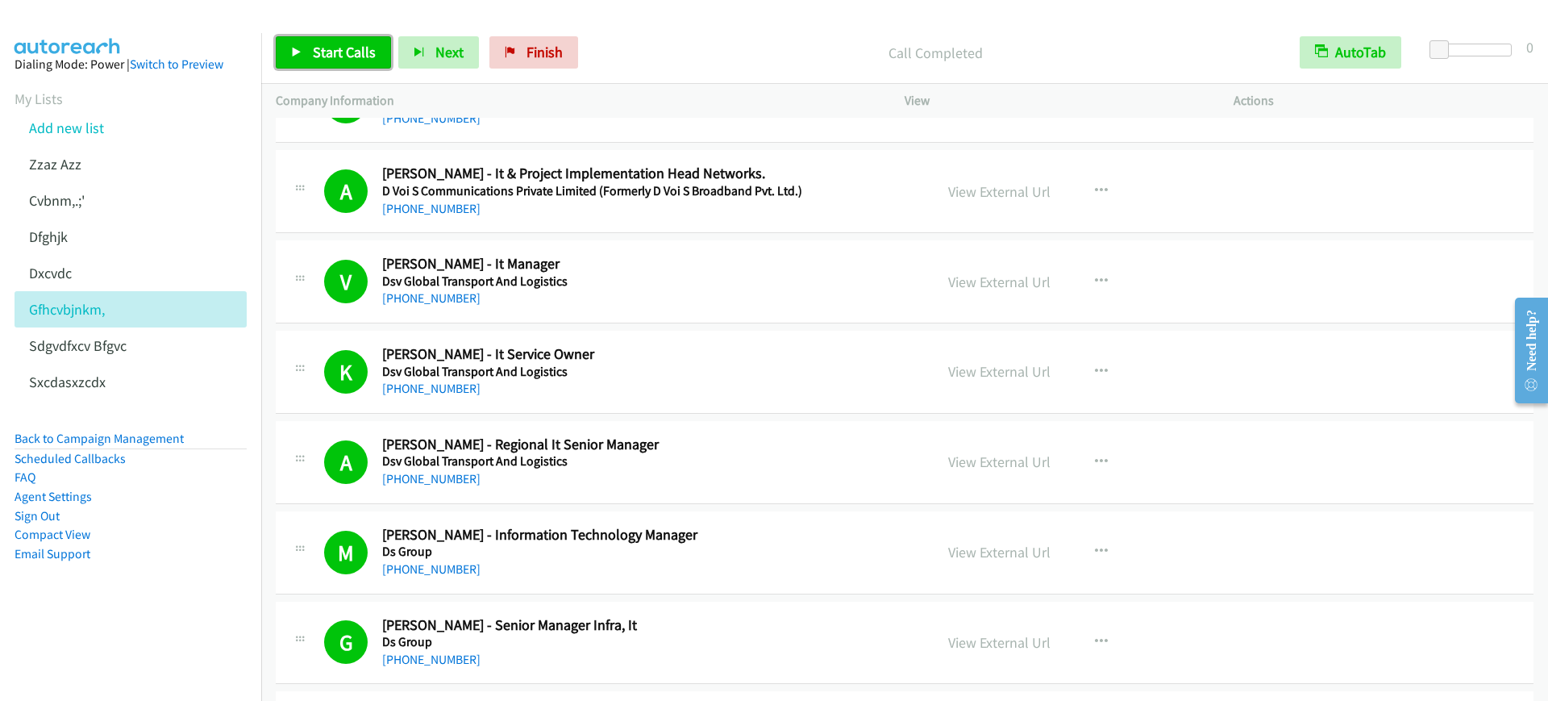
click at [362, 44] on span "Start Calls" at bounding box center [344, 52] width 63 height 19
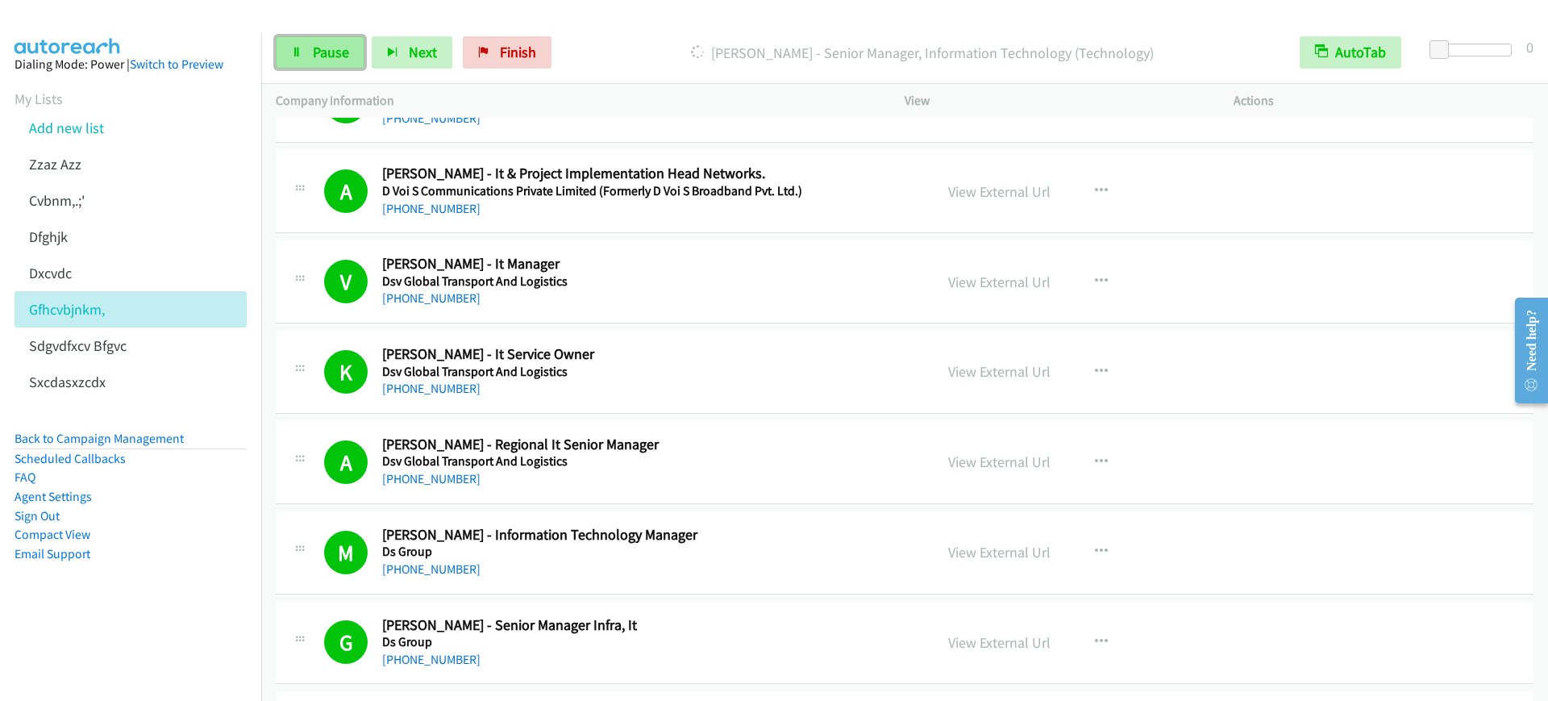
click at [306, 62] on link "Pause" at bounding box center [320, 52] width 89 height 32
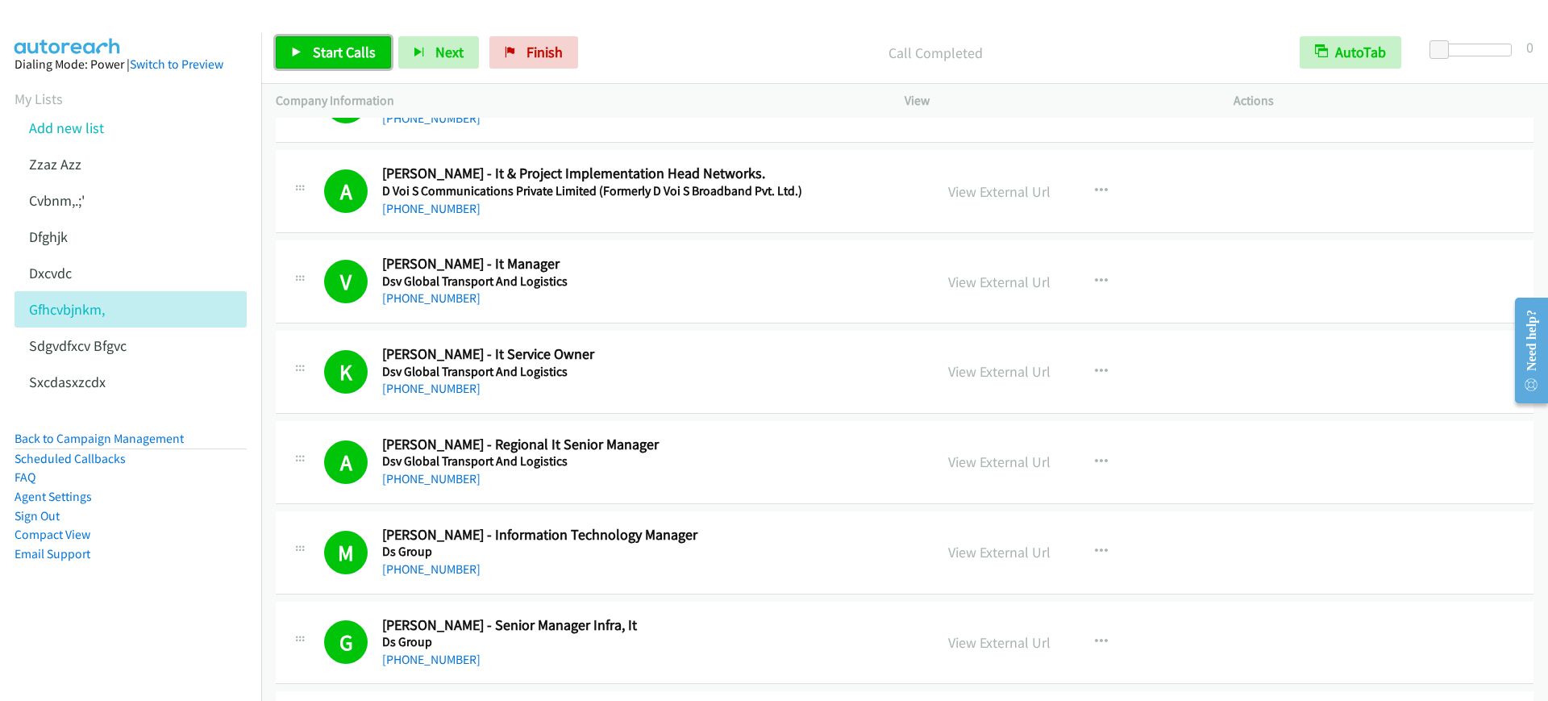
click at [336, 56] on span "Start Calls" at bounding box center [344, 52] width 63 height 19
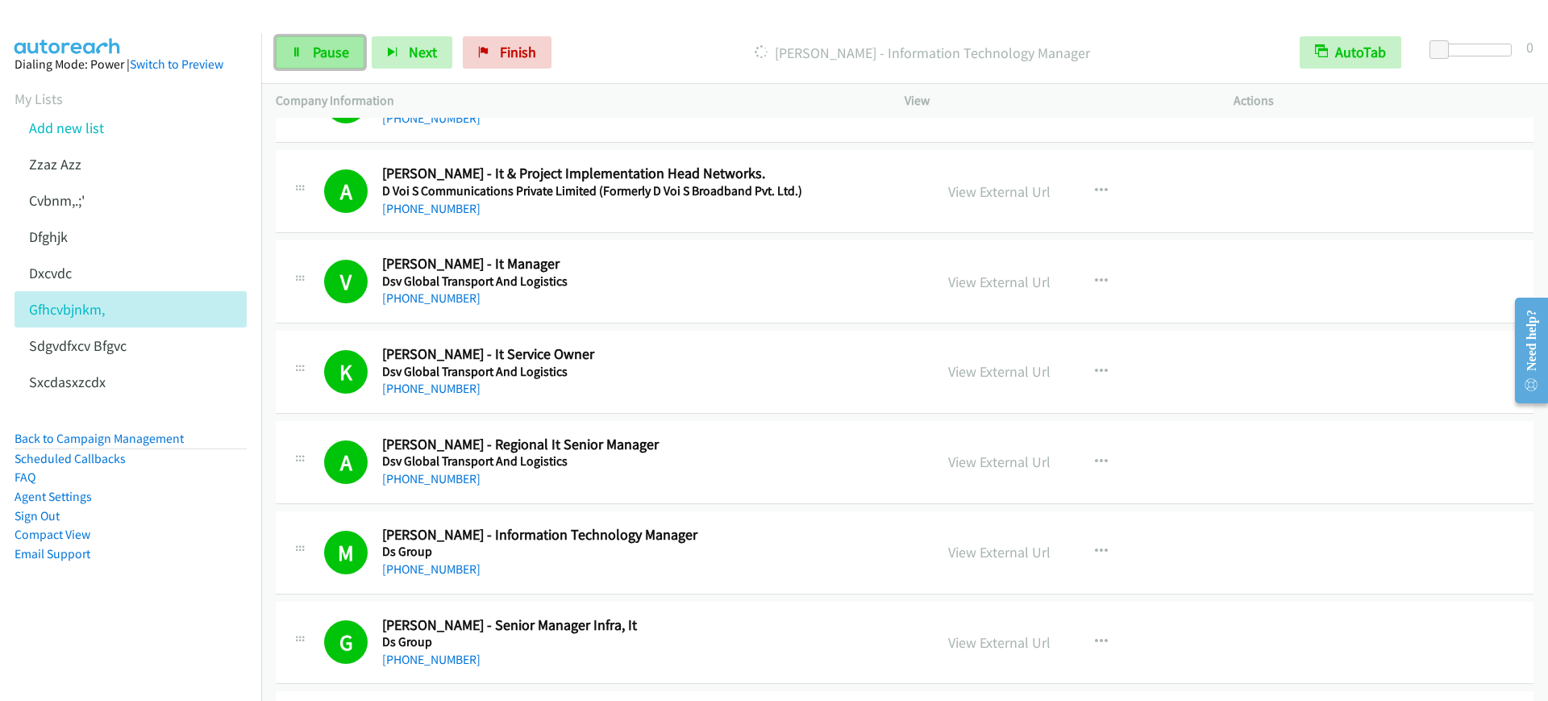
click at [303, 56] on link "Pause" at bounding box center [320, 52] width 89 height 32
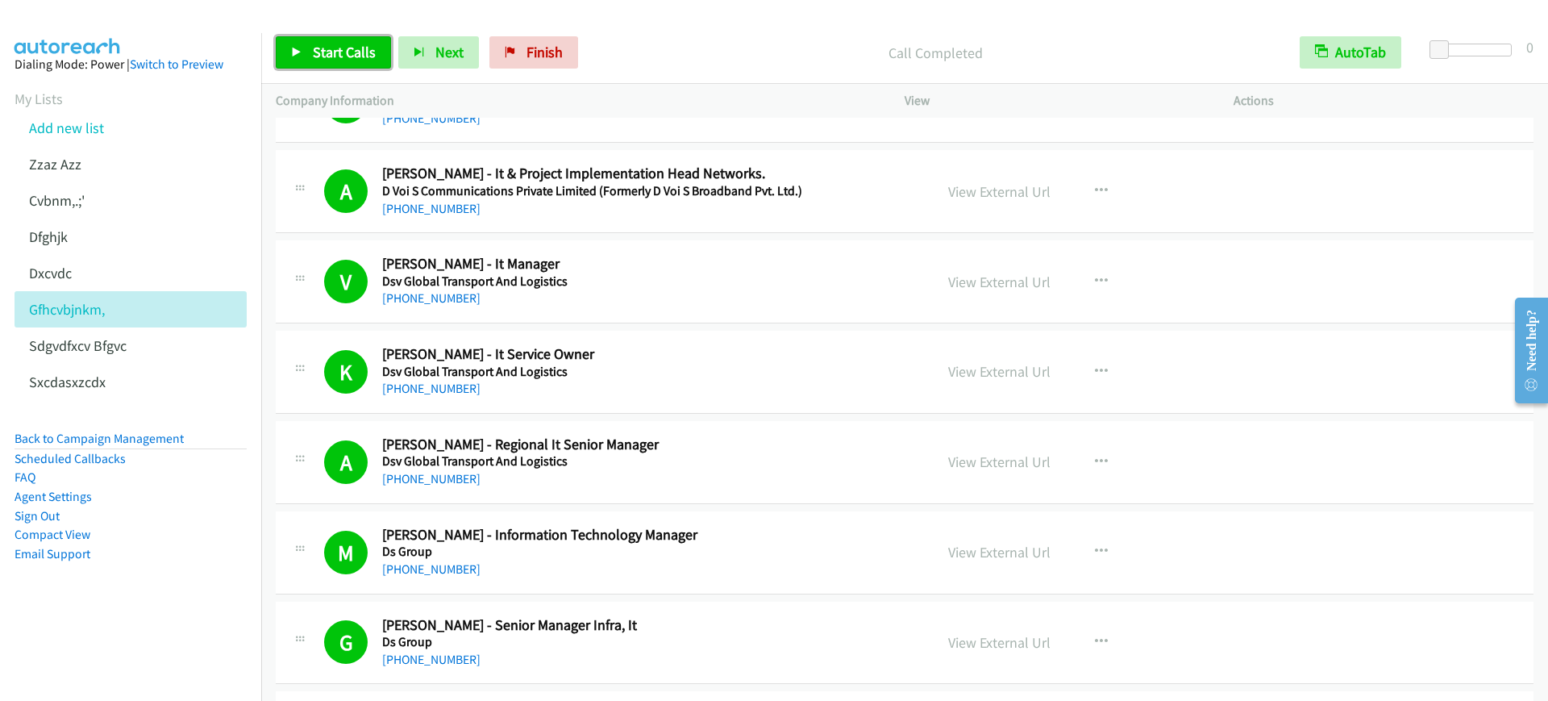
click at [347, 56] on span "Start Calls" at bounding box center [344, 52] width 63 height 19
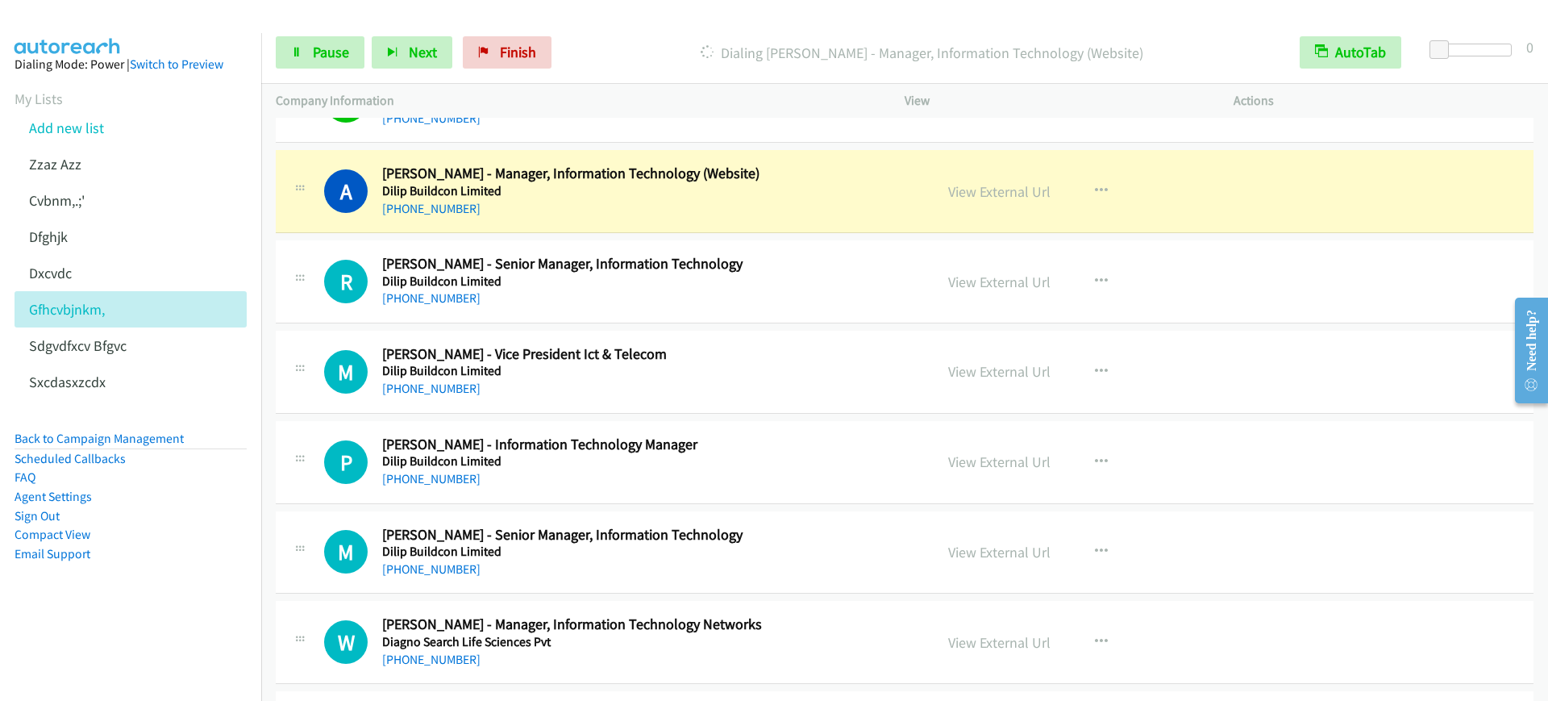
scroll to position [8767, 0]
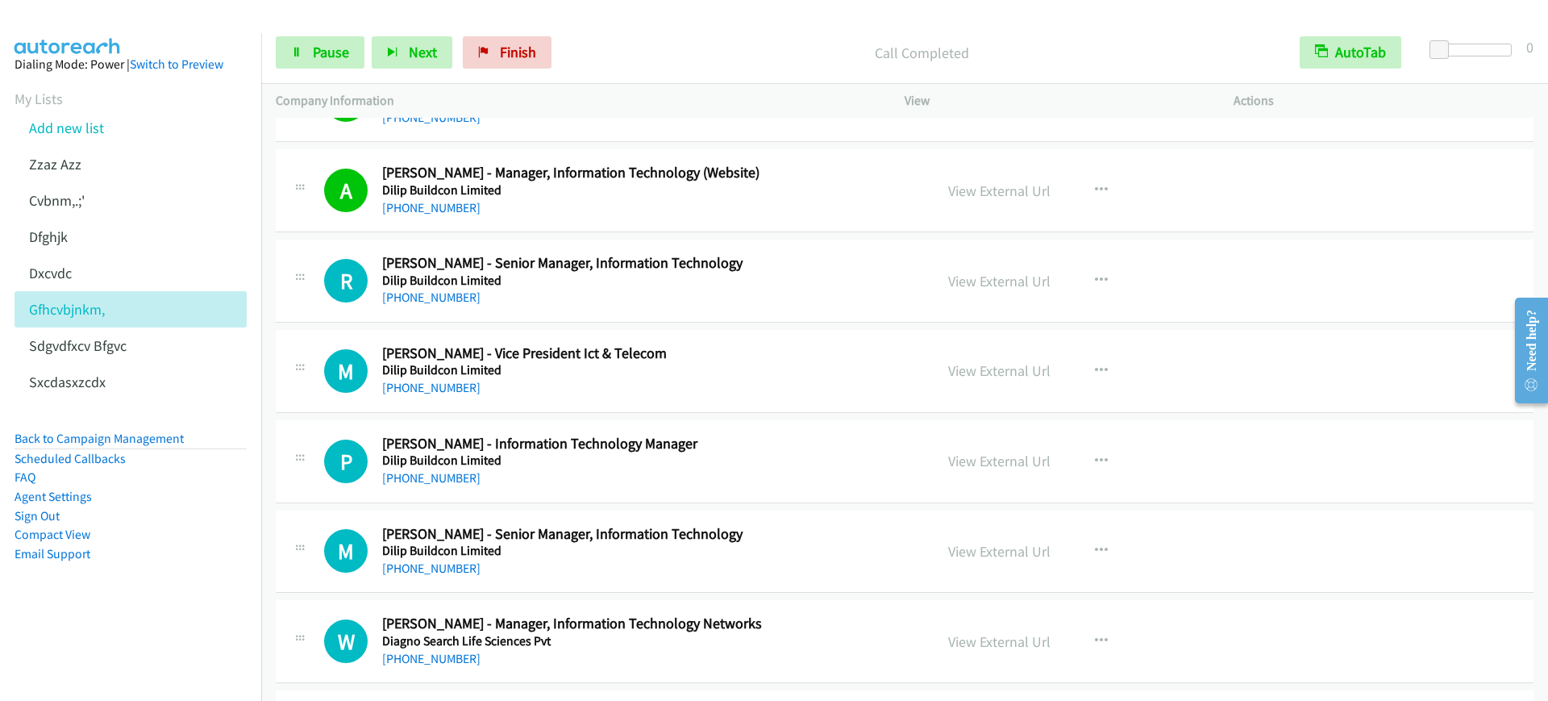
click at [645, 193] on h5 "Dilip Buildcon Limited" at bounding box center [647, 190] width 530 height 16
drag, startPoint x: 1011, startPoint y: 186, endPoint x: 1010, endPoint y: 200, distance: 13.7
click at [1011, 187] on link "View External Url" at bounding box center [999, 190] width 102 height 19
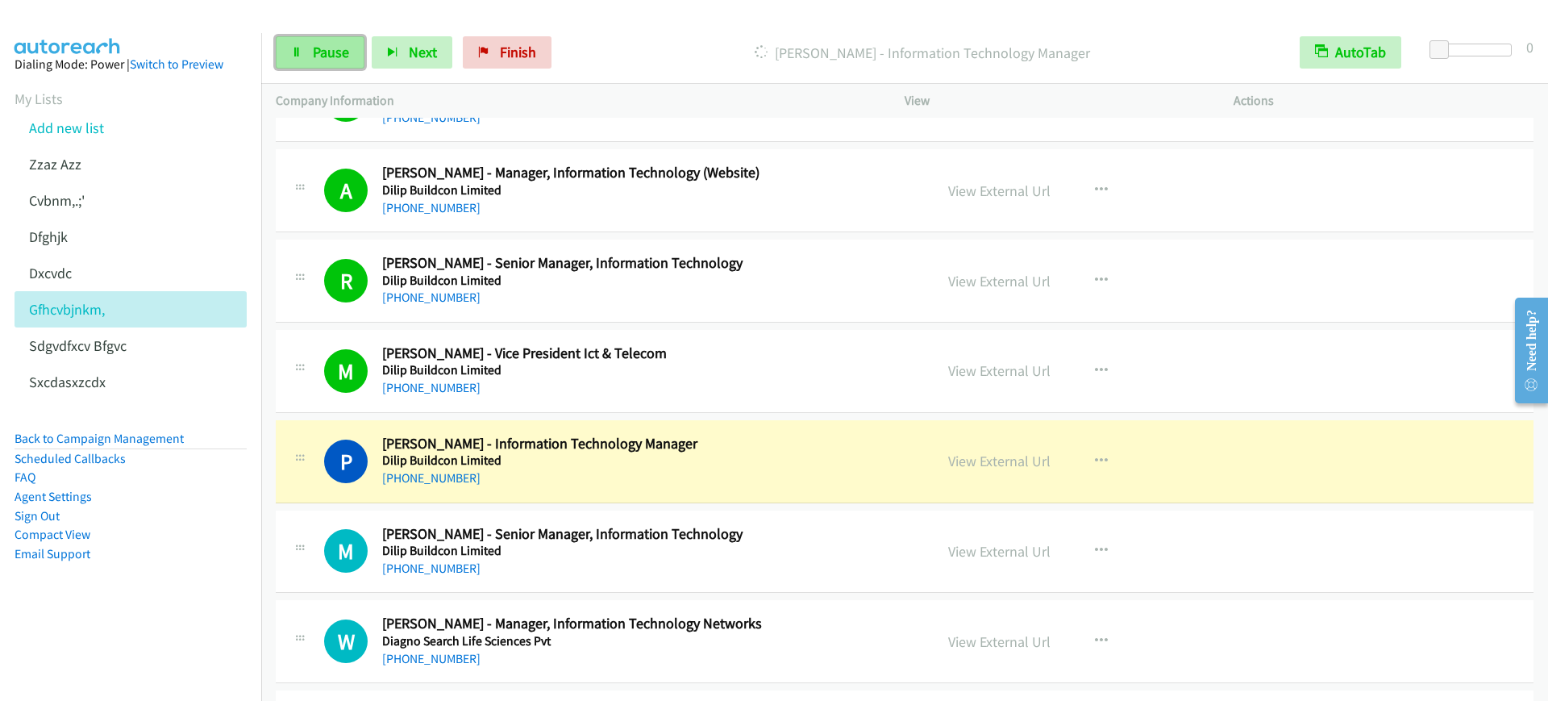
click at [318, 60] on span "Pause" at bounding box center [331, 52] width 36 height 19
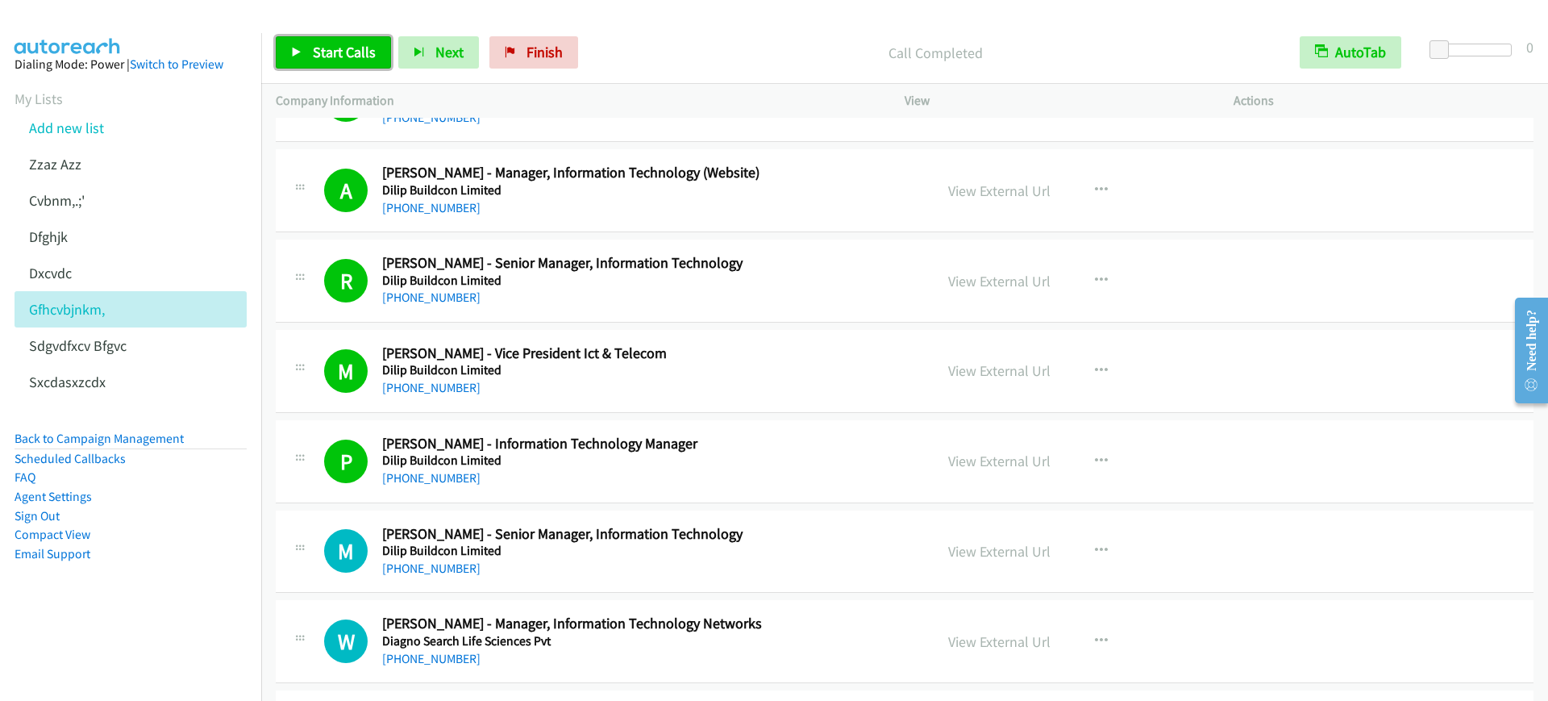
click at [305, 46] on link "Start Calls" at bounding box center [333, 52] width 115 height 32
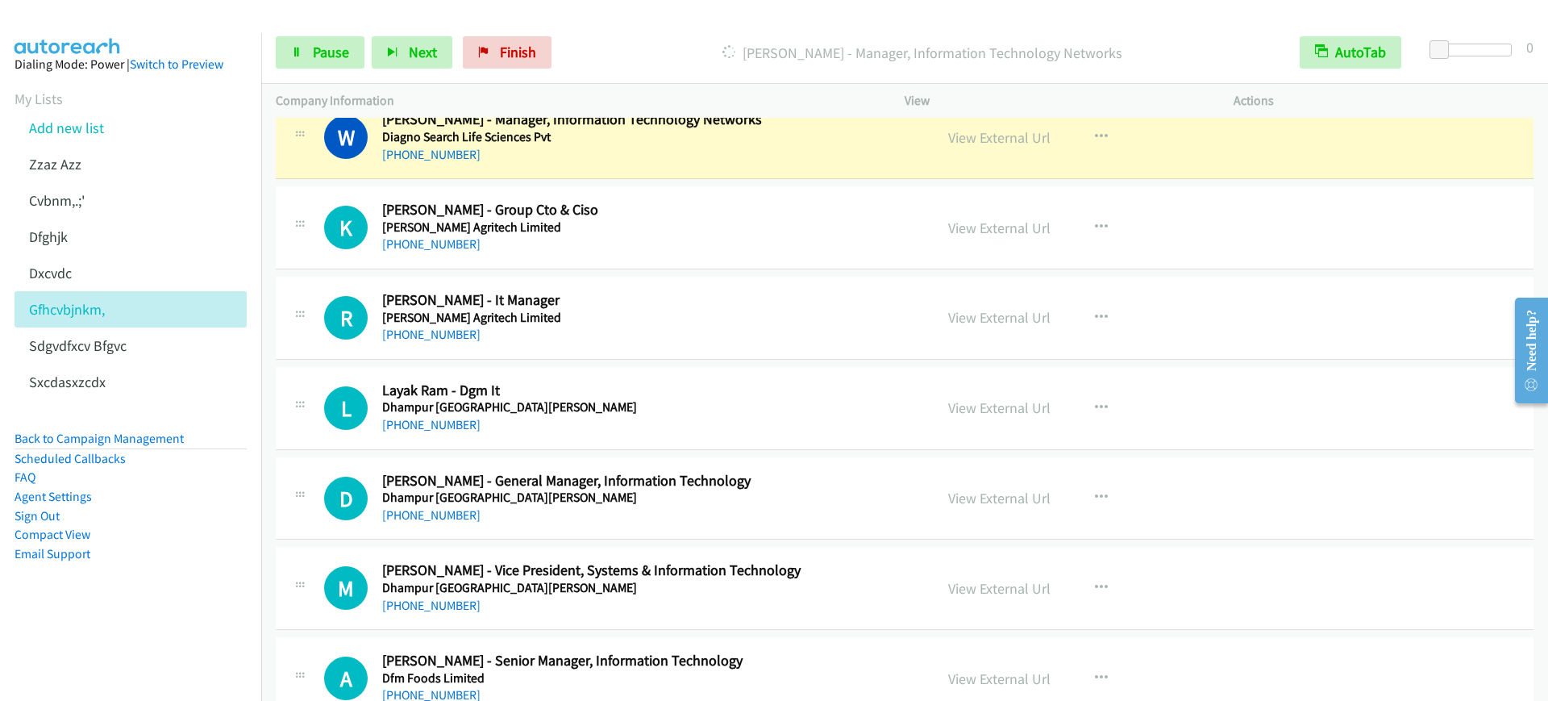
scroll to position [9171, 0]
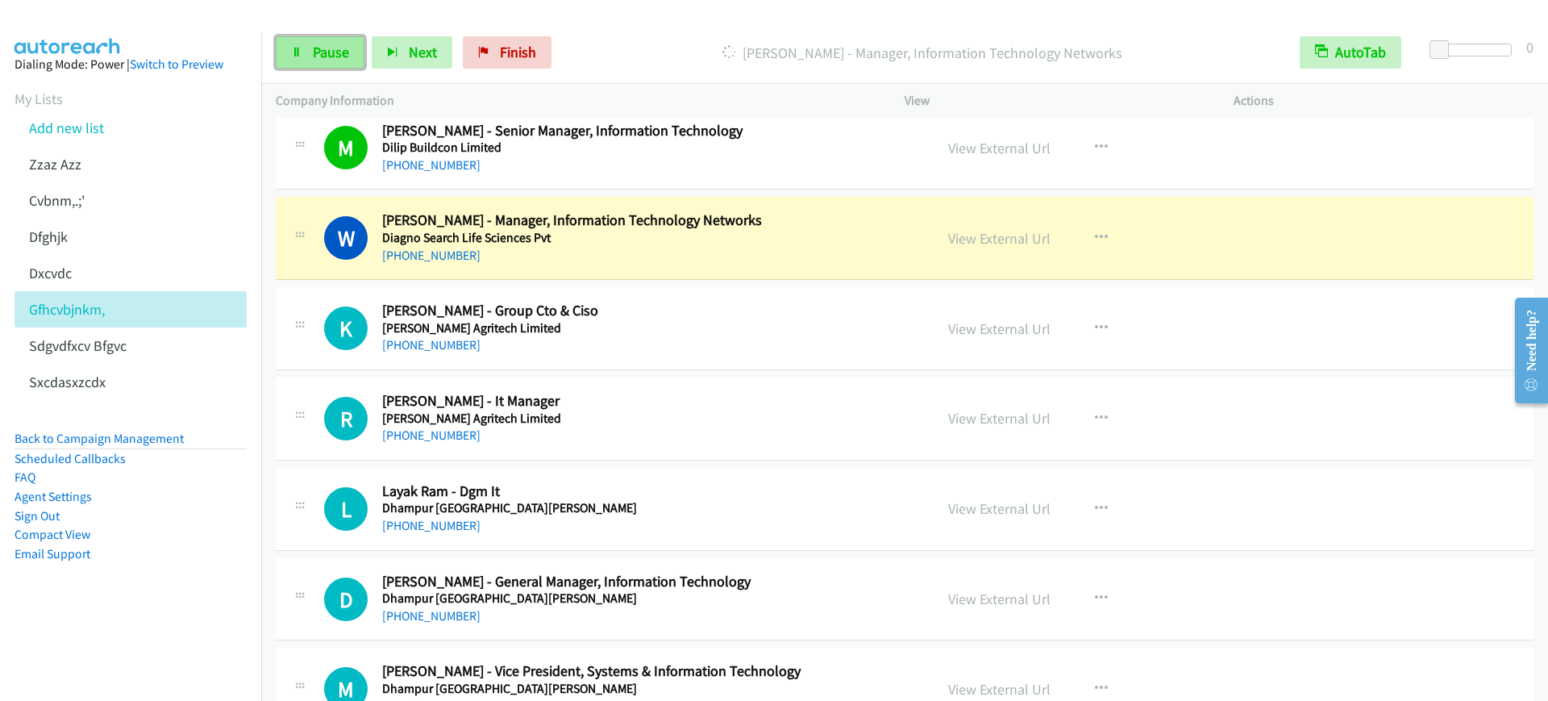
click at [347, 60] on span "Pause" at bounding box center [331, 52] width 36 height 19
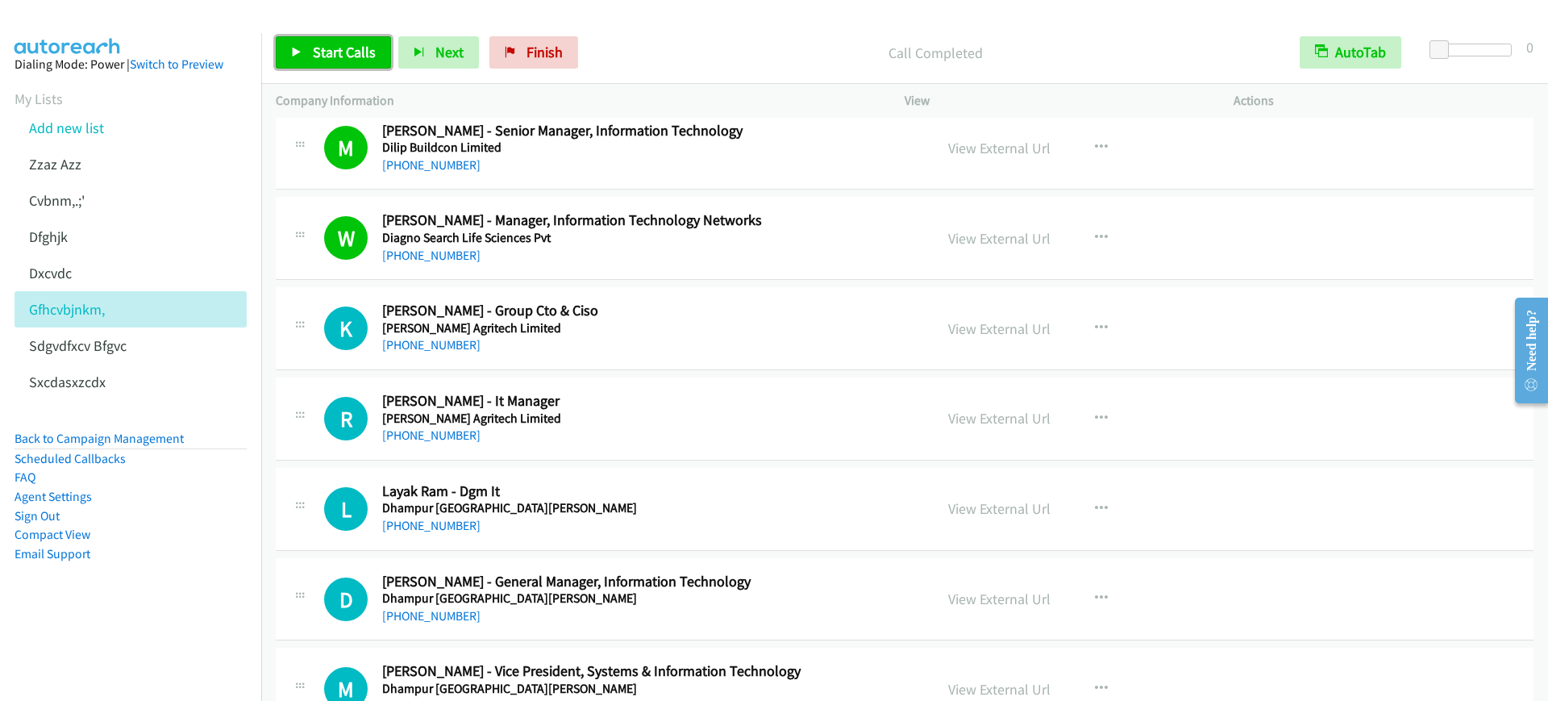
click at [343, 47] on span "Start Calls" at bounding box center [344, 52] width 63 height 19
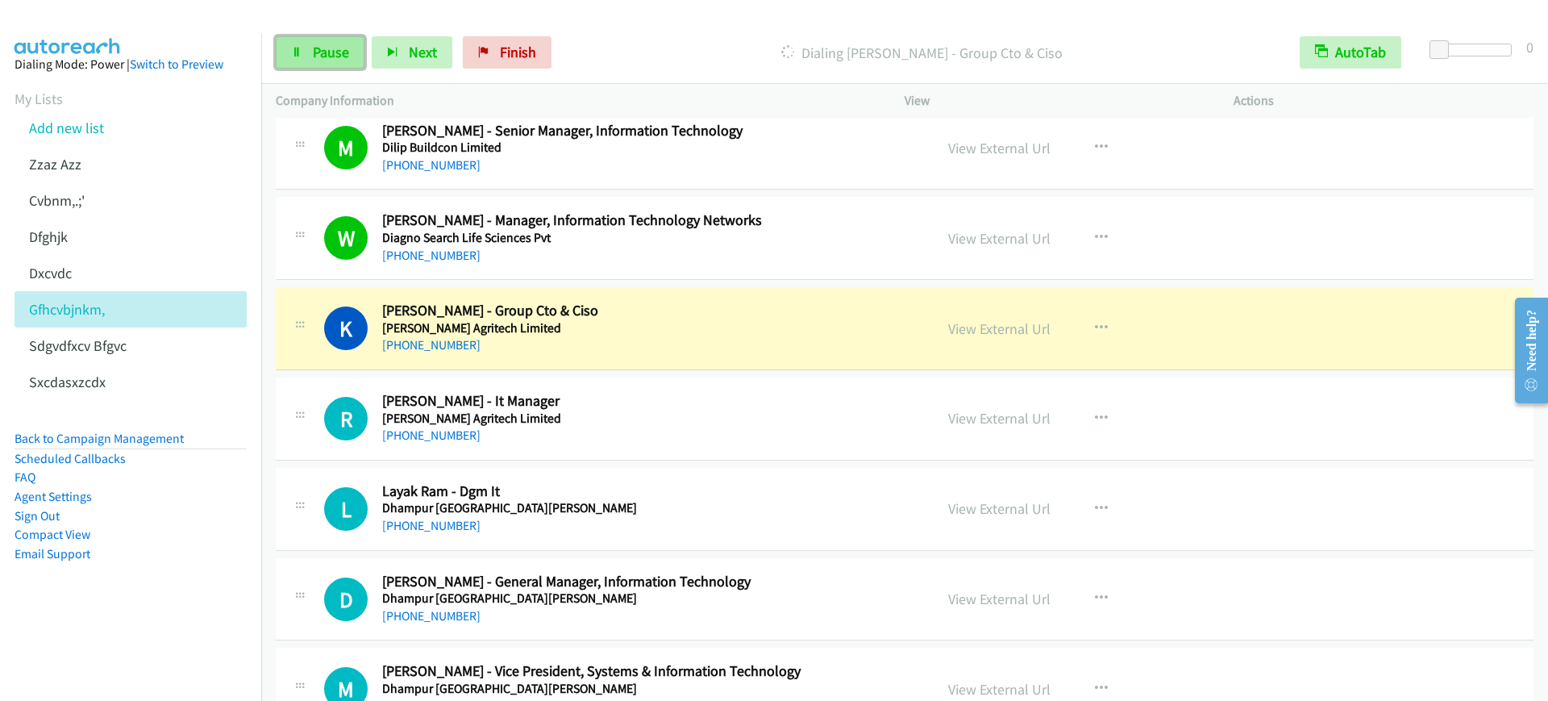
click at [331, 51] on span "Pause" at bounding box center [331, 52] width 36 height 19
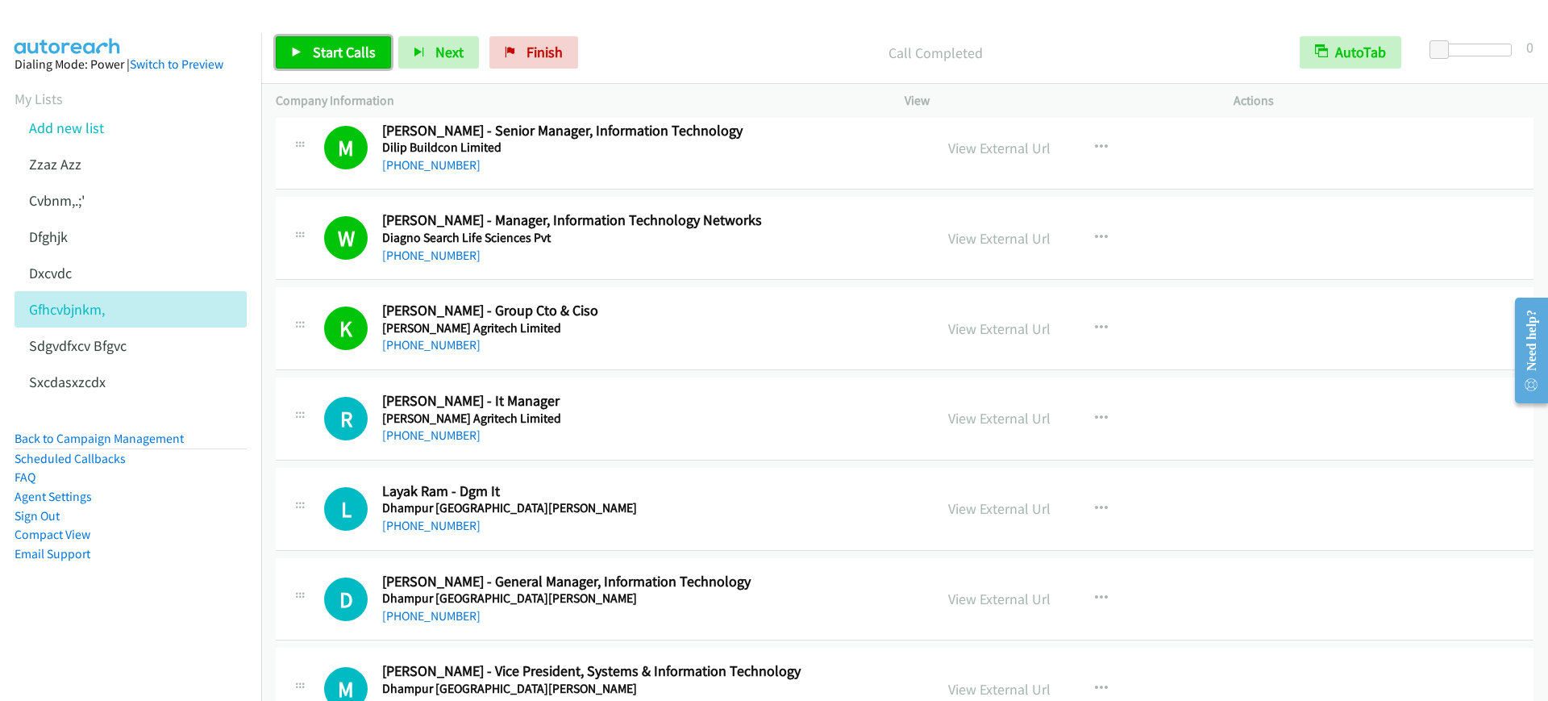
click at [322, 44] on span "Start Calls" at bounding box center [344, 52] width 63 height 19
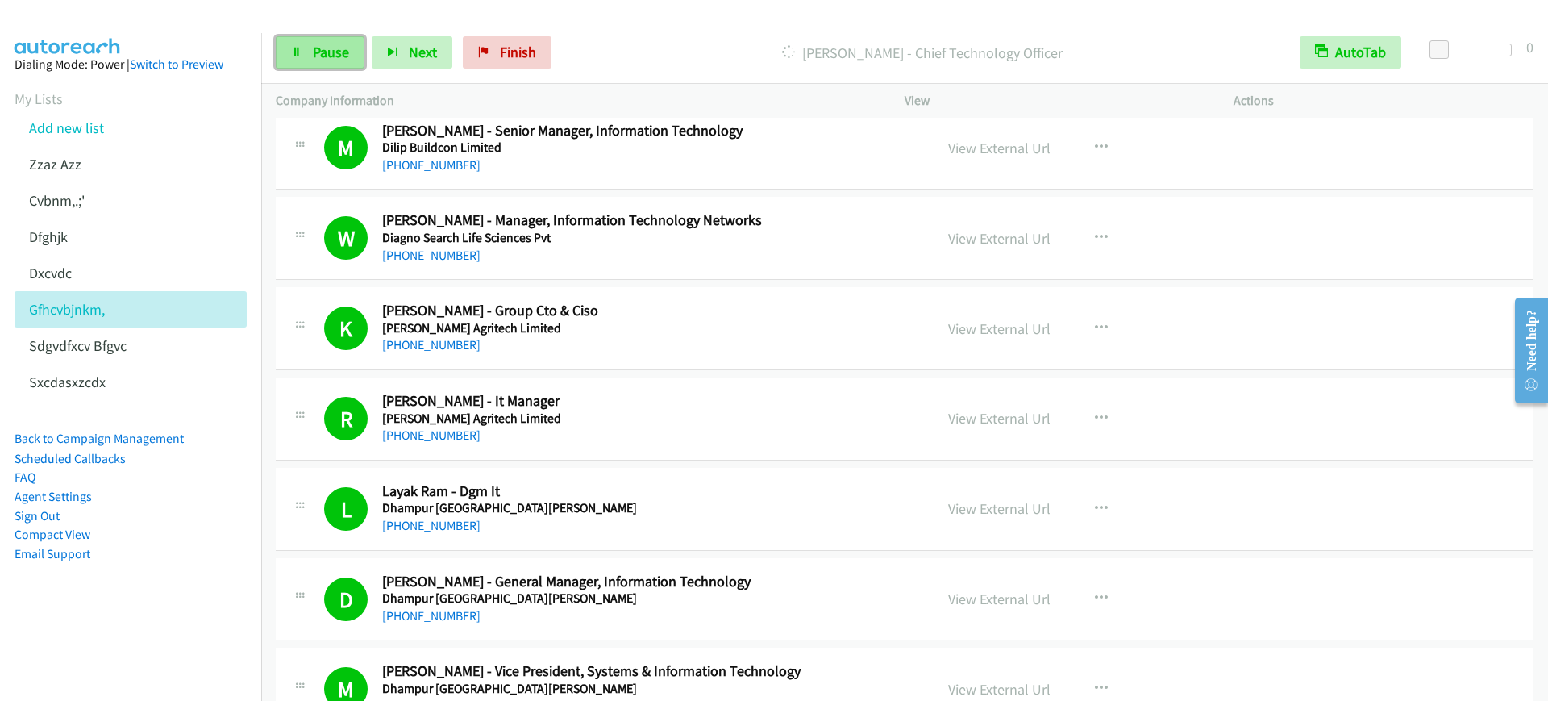
click at [307, 58] on link "Pause" at bounding box center [320, 52] width 89 height 32
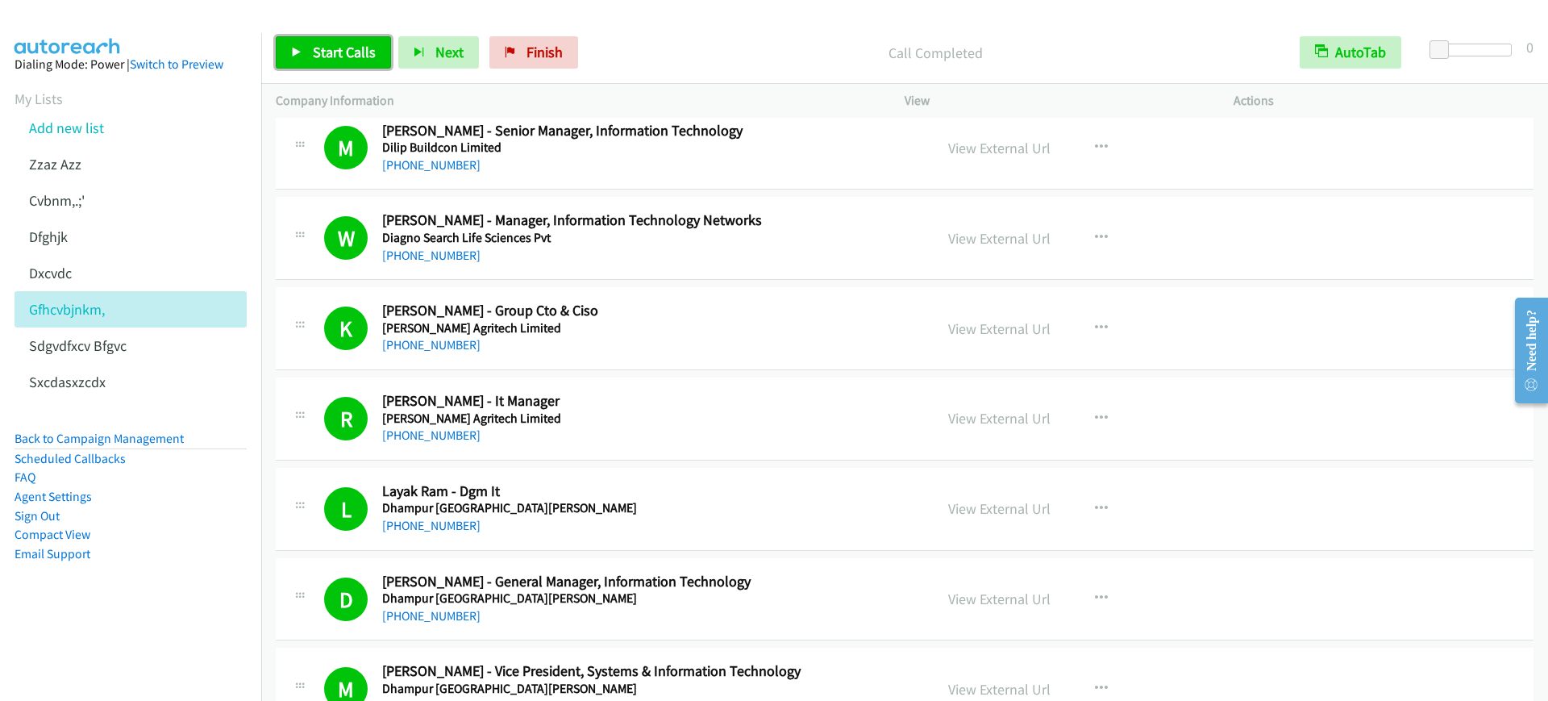
click at [346, 48] on span "Start Calls" at bounding box center [344, 52] width 63 height 19
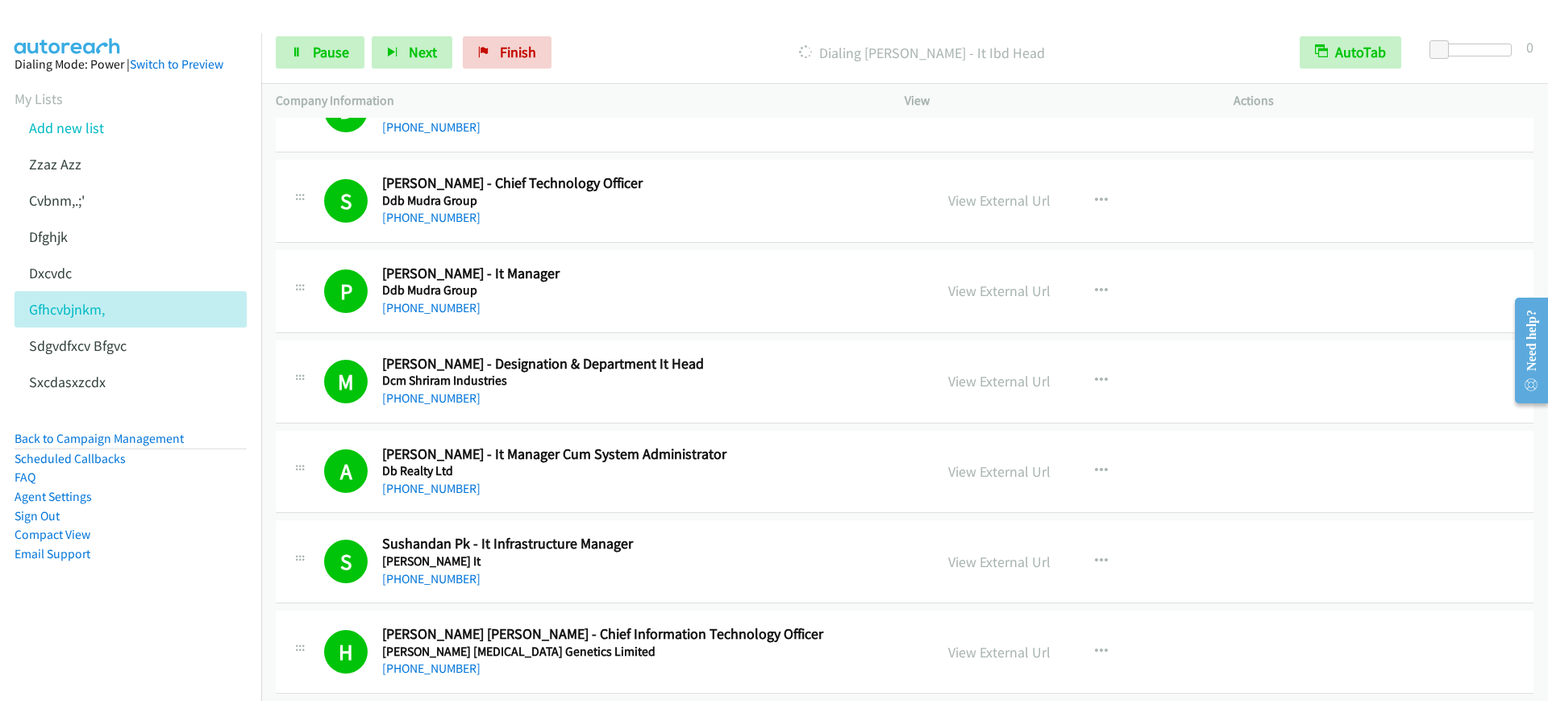
scroll to position [11287, 0]
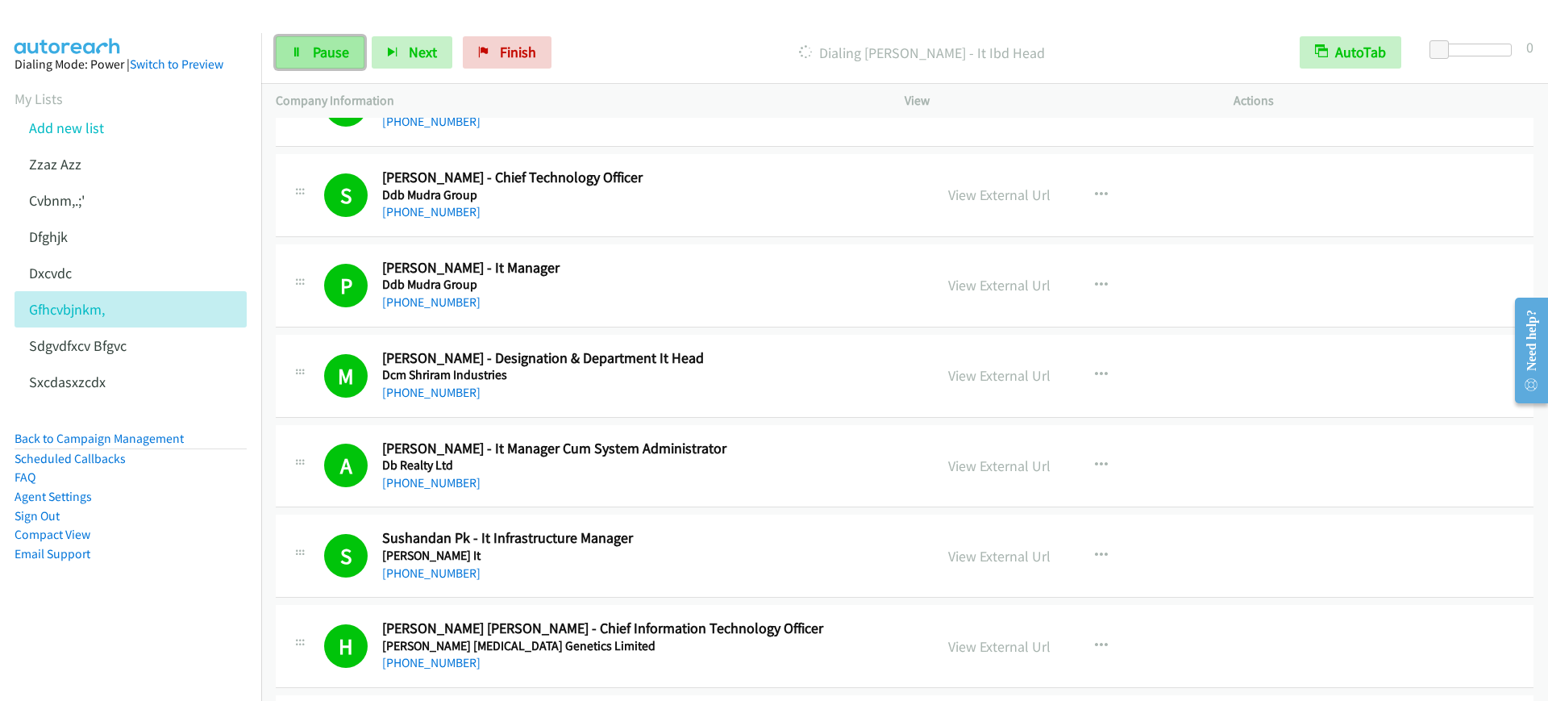
click at [334, 48] on span "Pause" at bounding box center [331, 52] width 36 height 19
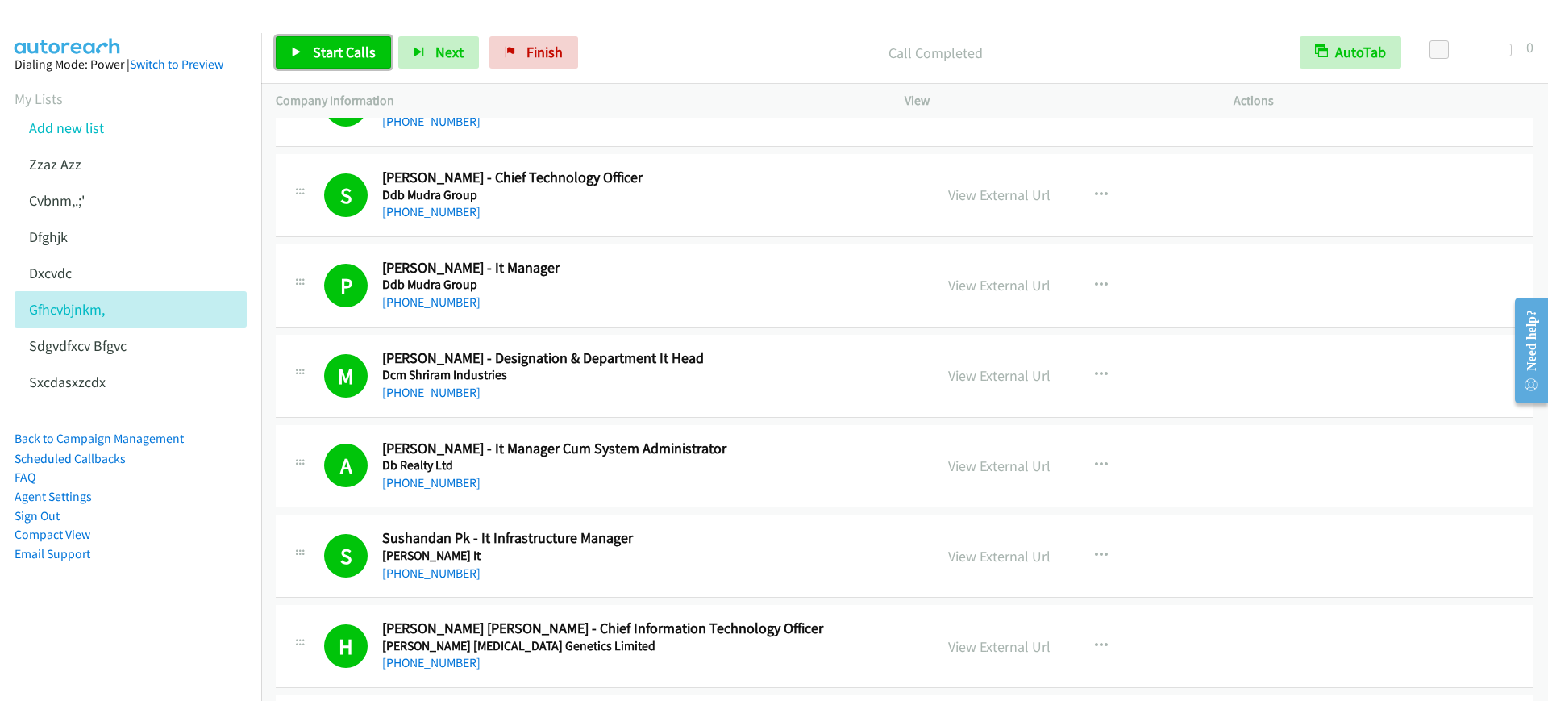
click at [371, 56] on span "Start Calls" at bounding box center [344, 52] width 63 height 19
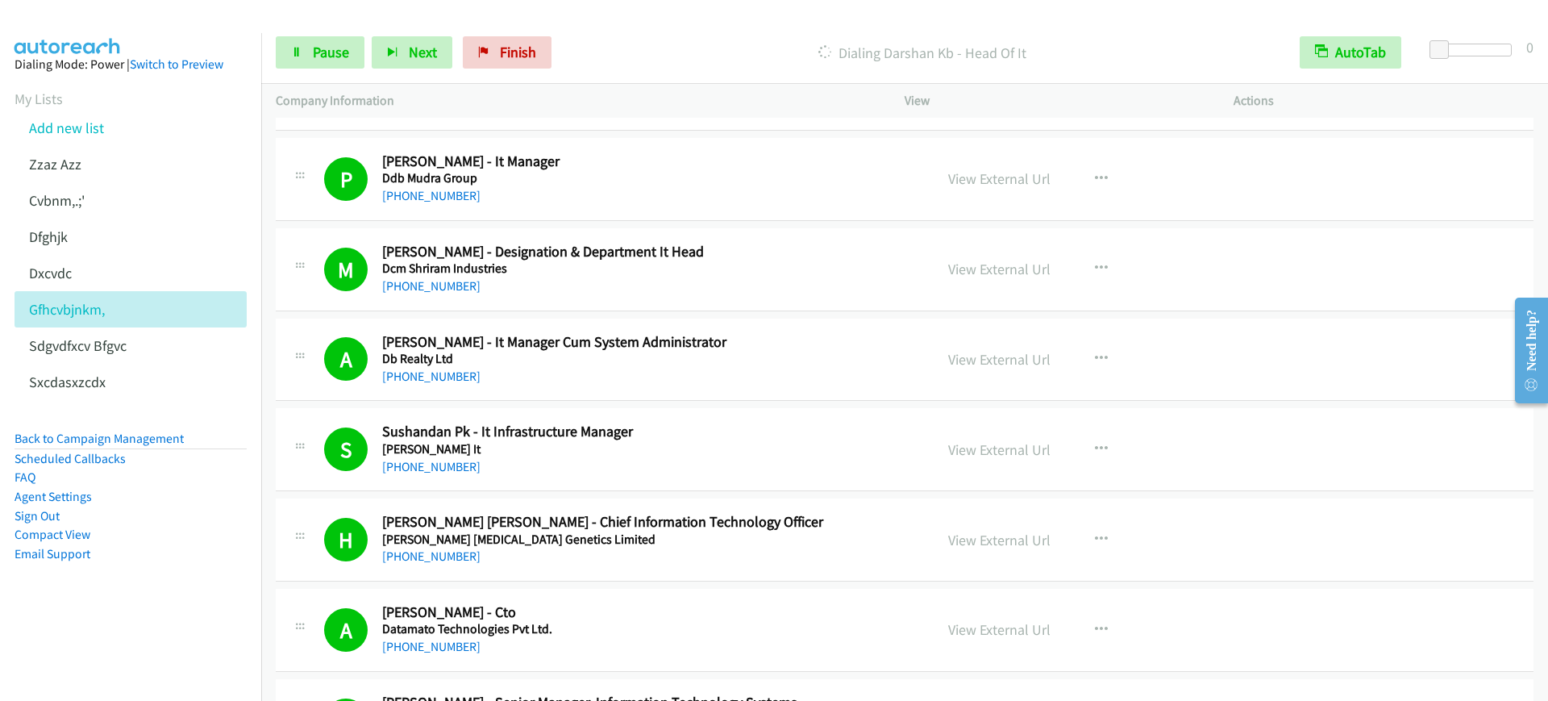
scroll to position [11388, 0]
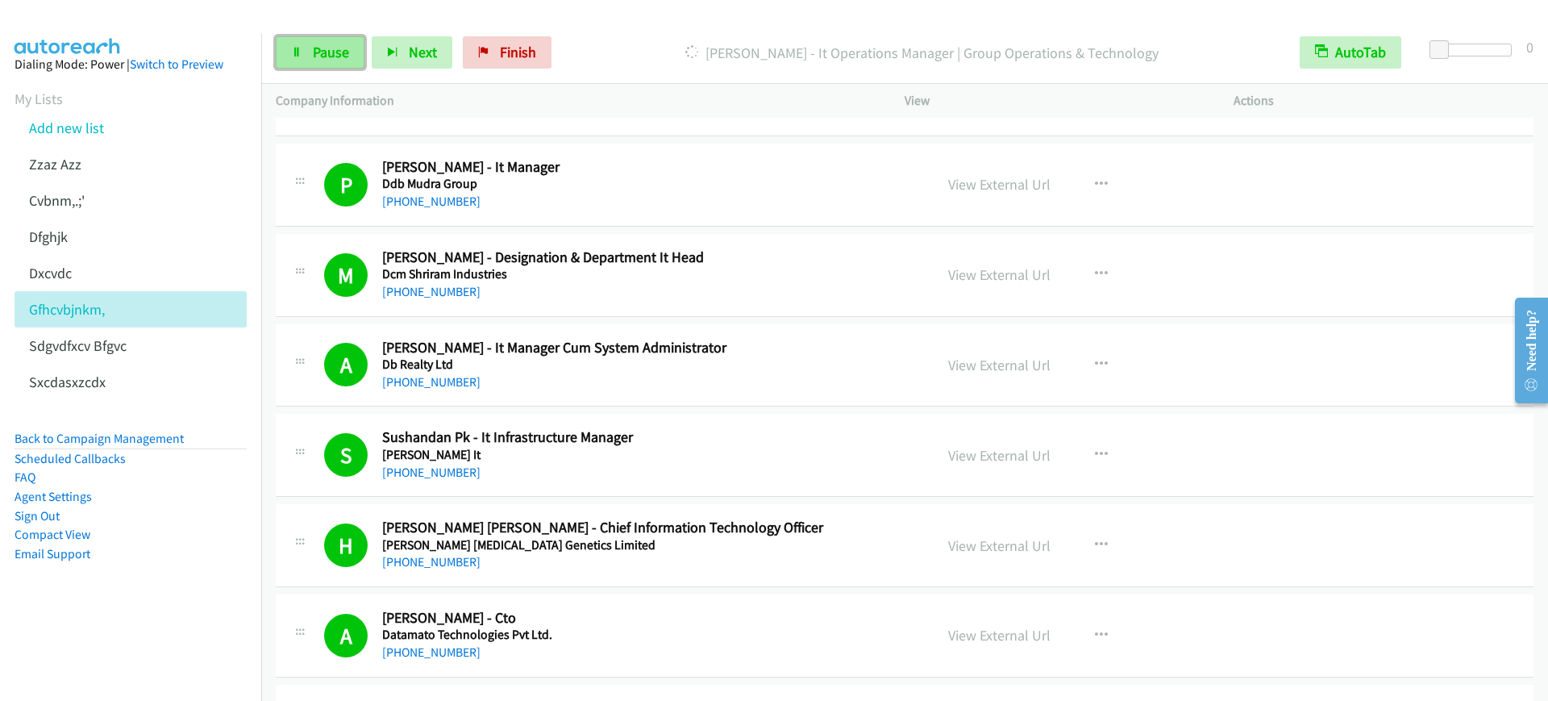
click at [331, 48] on span "Pause" at bounding box center [331, 52] width 36 height 19
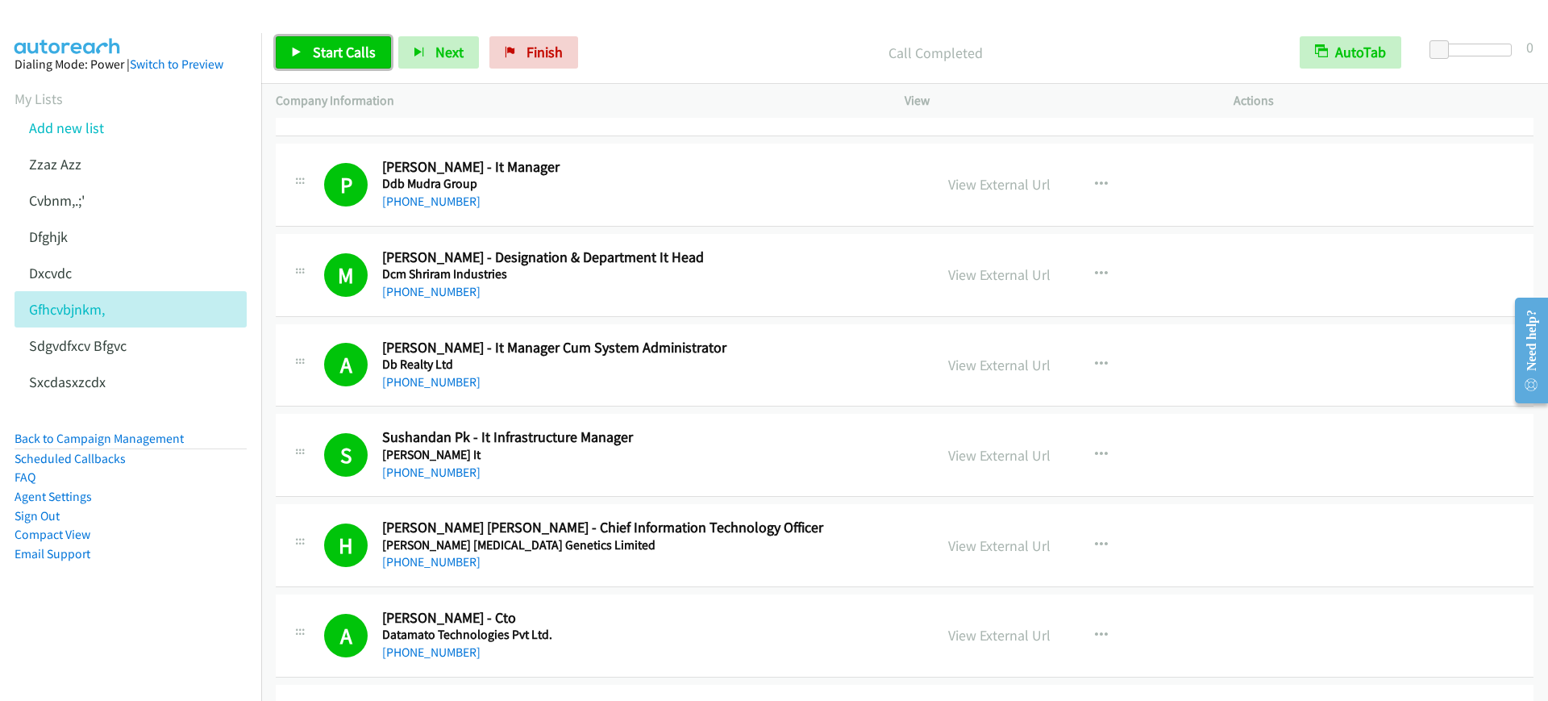
click at [325, 45] on span "Start Calls" at bounding box center [344, 52] width 63 height 19
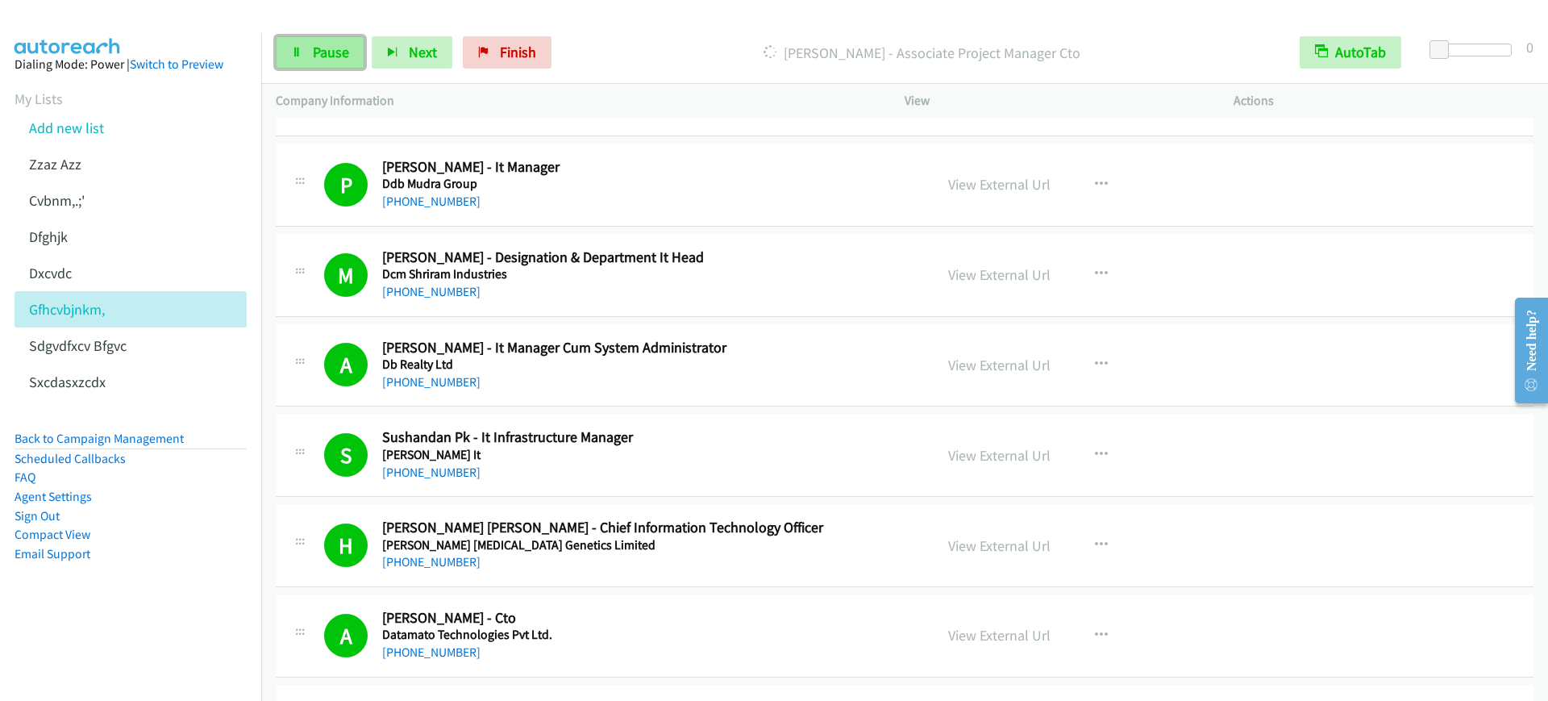
click at [326, 64] on link "Pause" at bounding box center [320, 52] width 89 height 32
